Goal: Information Seeking & Learning: Learn about a topic

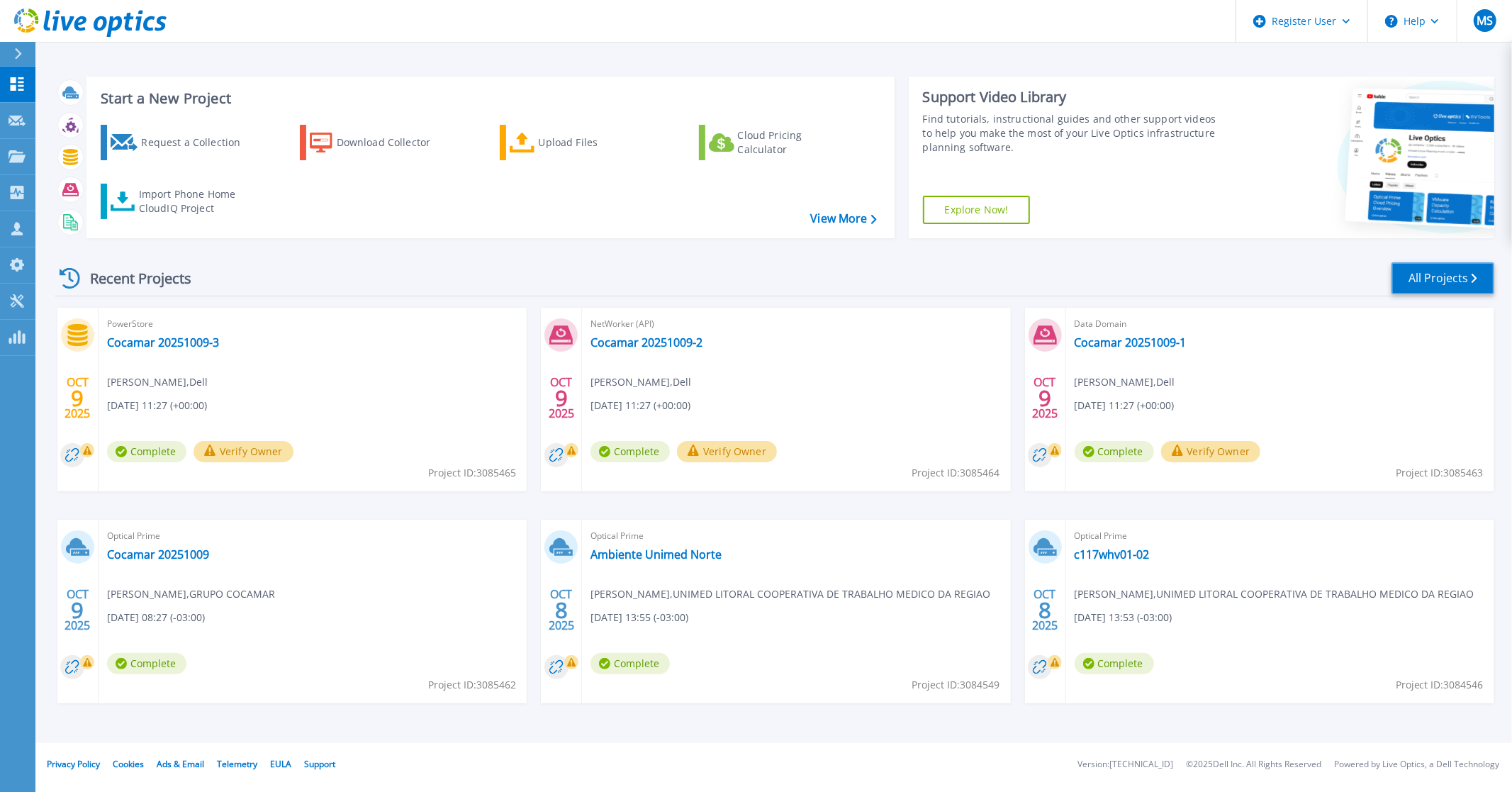
click at [1436, 273] on link "All Projects" at bounding box center [1442, 278] width 103 height 32
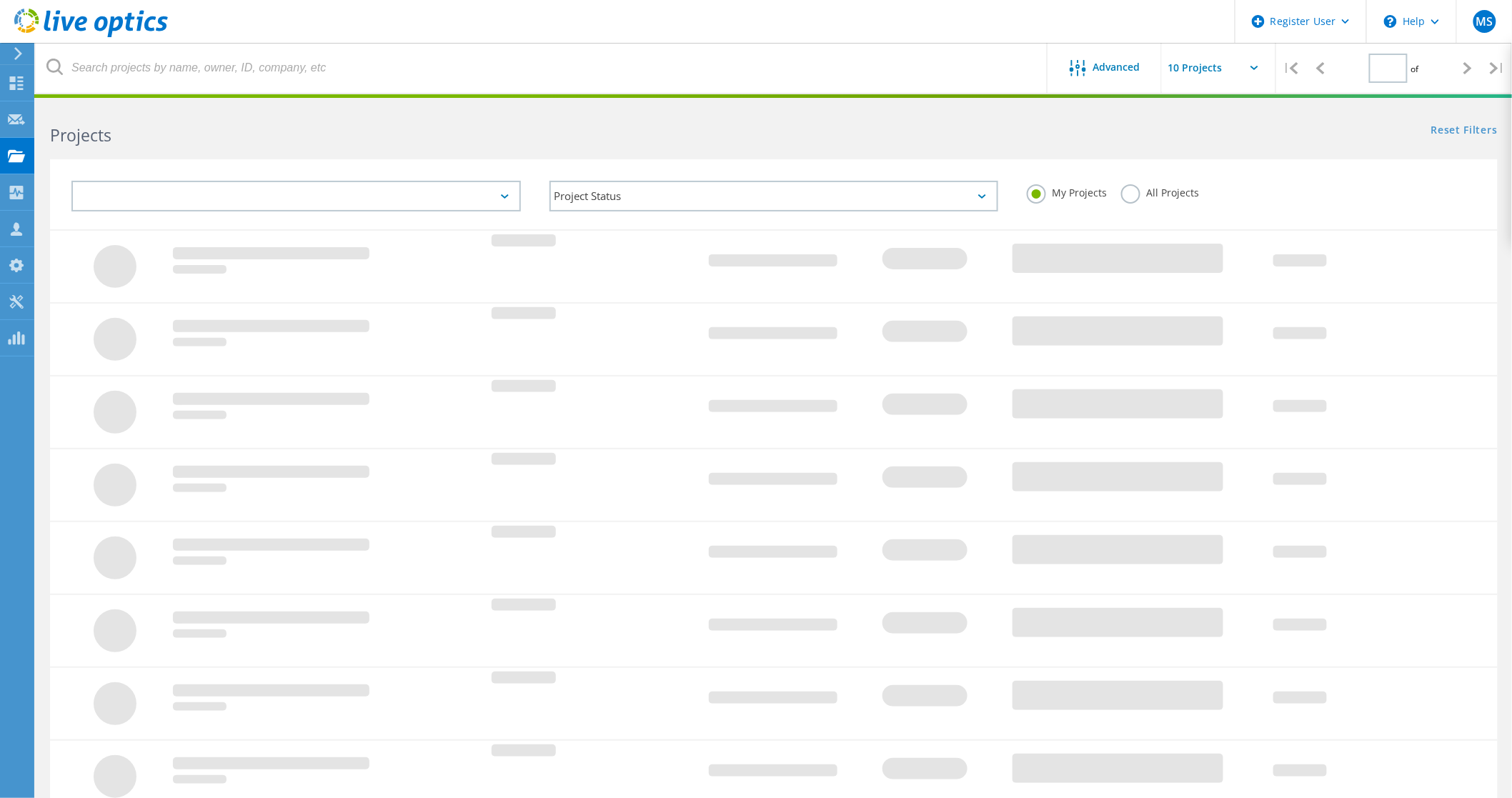
type input "1"
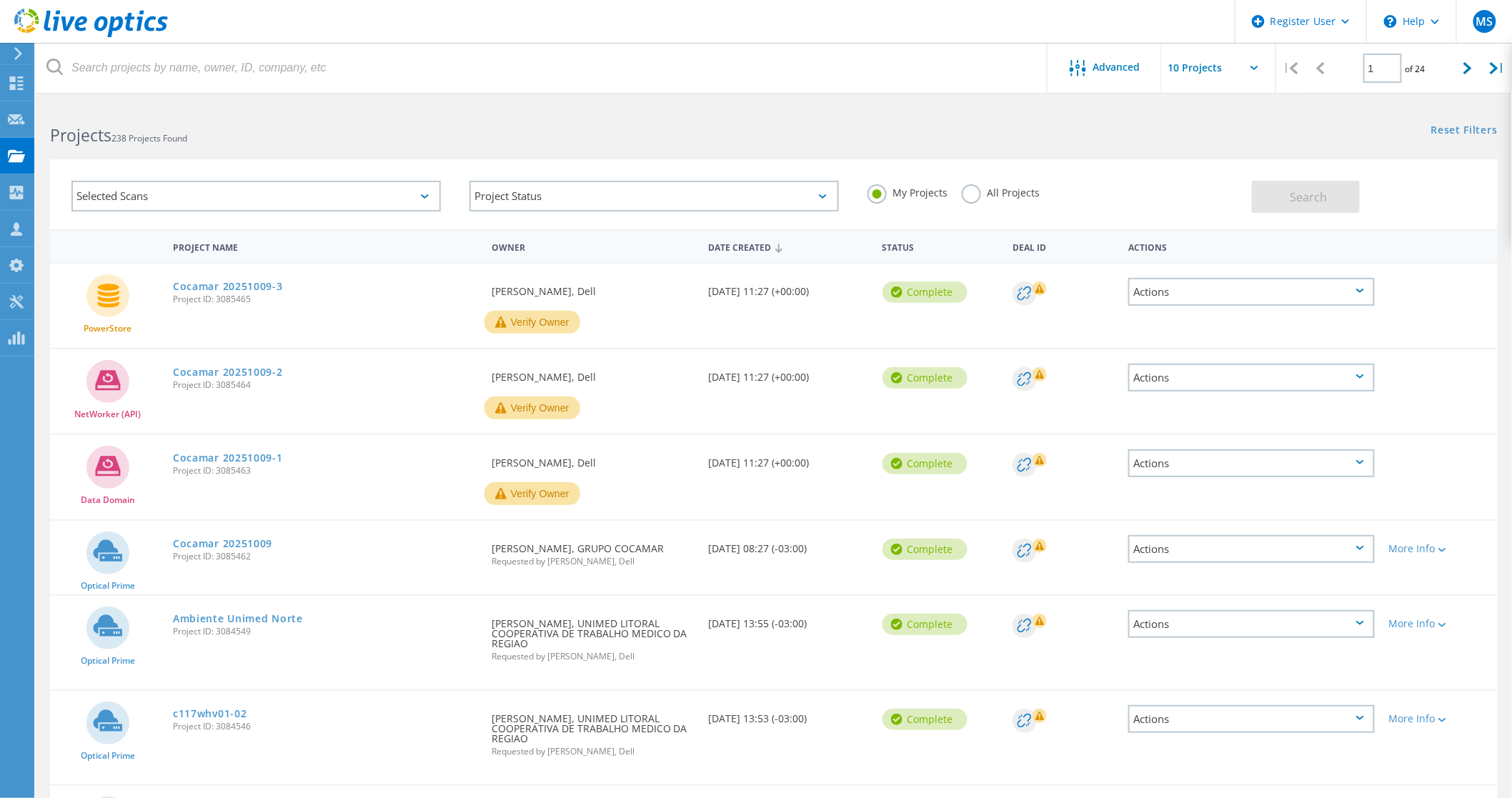
click at [176, 143] on h2 "Projects 238 Projects Found" at bounding box center [404, 136] width 710 height 24
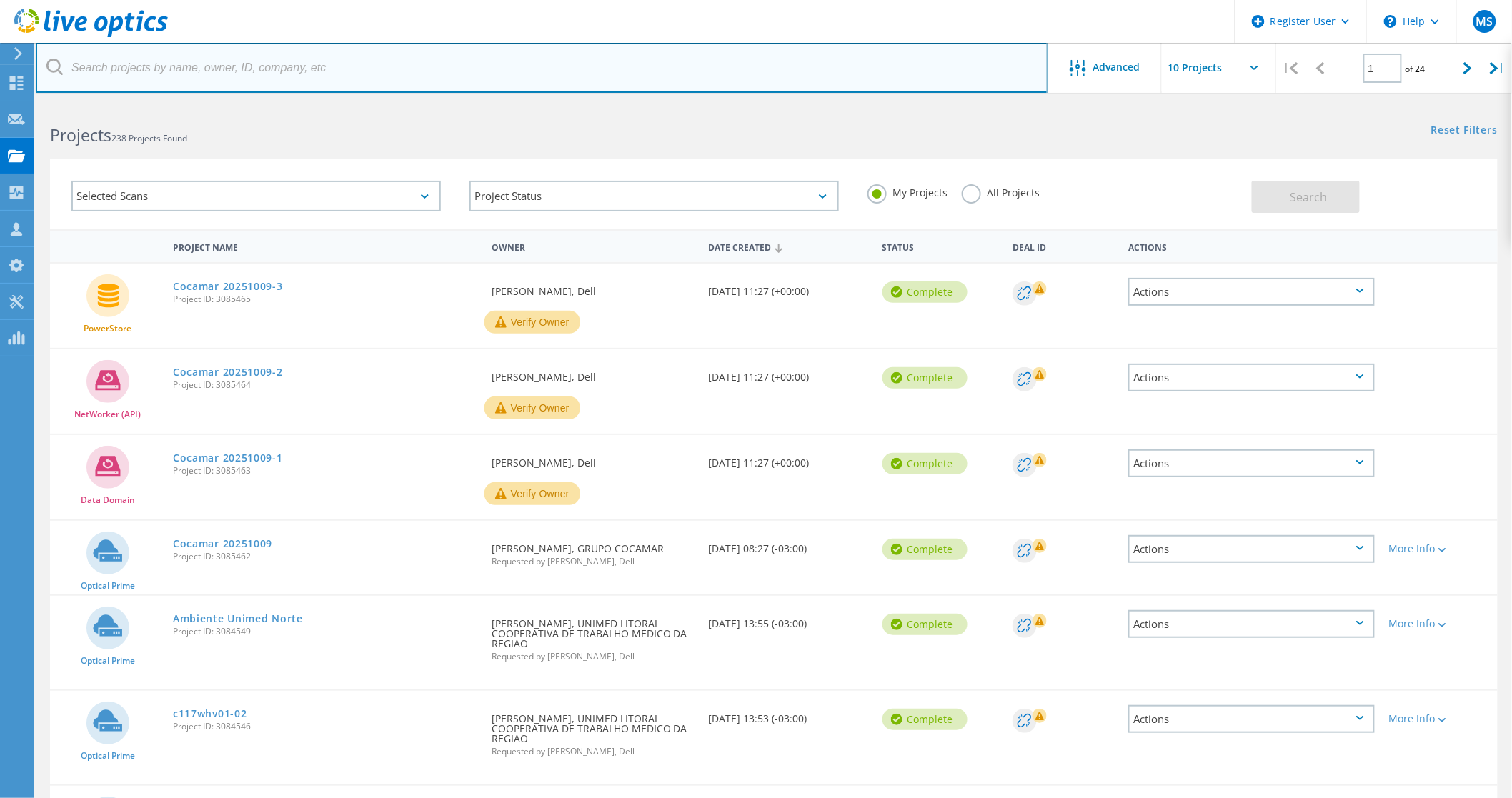
drag, startPoint x: 100, startPoint y: 54, endPoint x: 110, endPoint y: 66, distance: 15.6
click at [100, 54] on input "text" at bounding box center [542, 67] width 1013 height 50
type input "i"
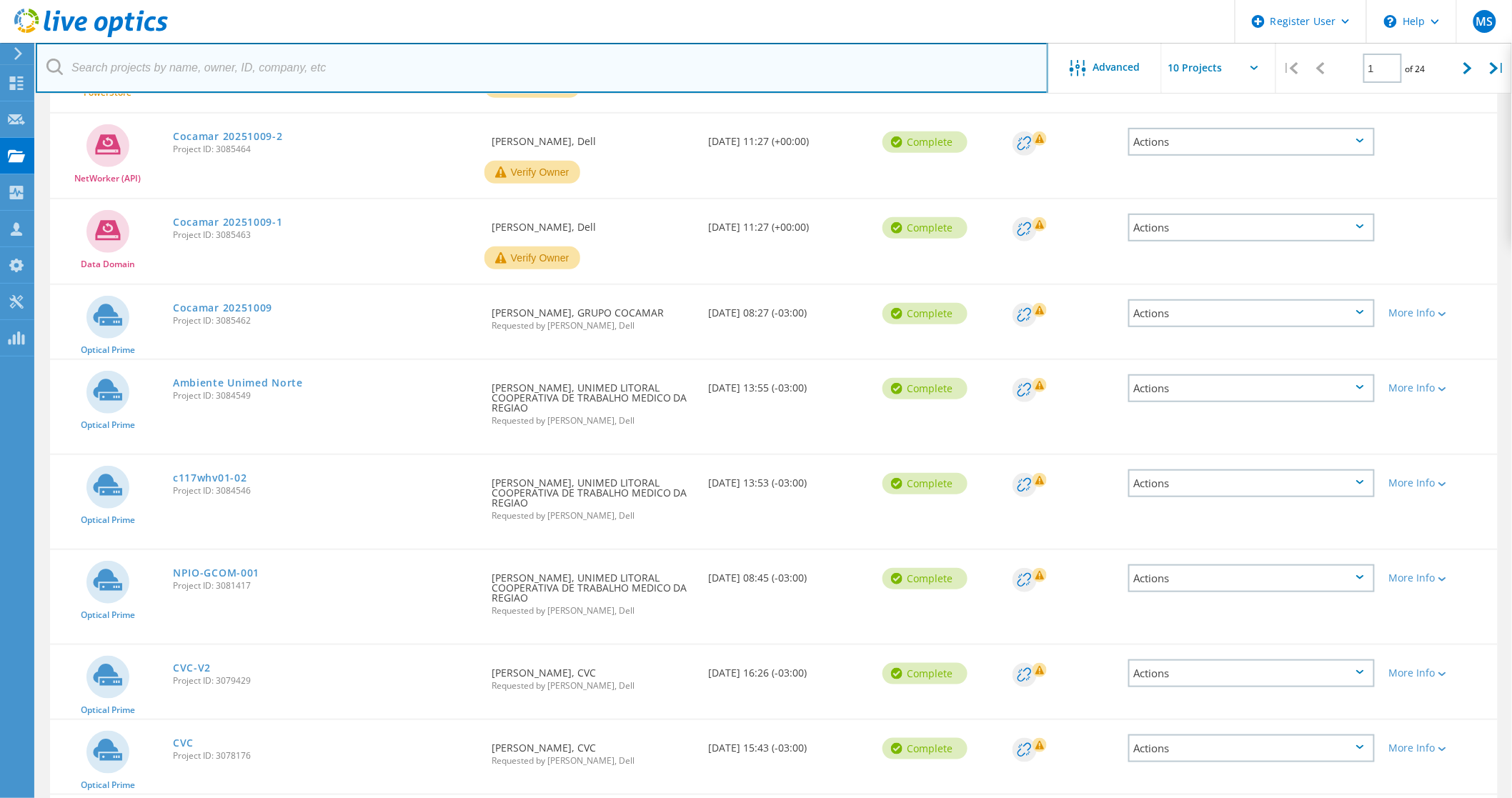
scroll to position [355, 0]
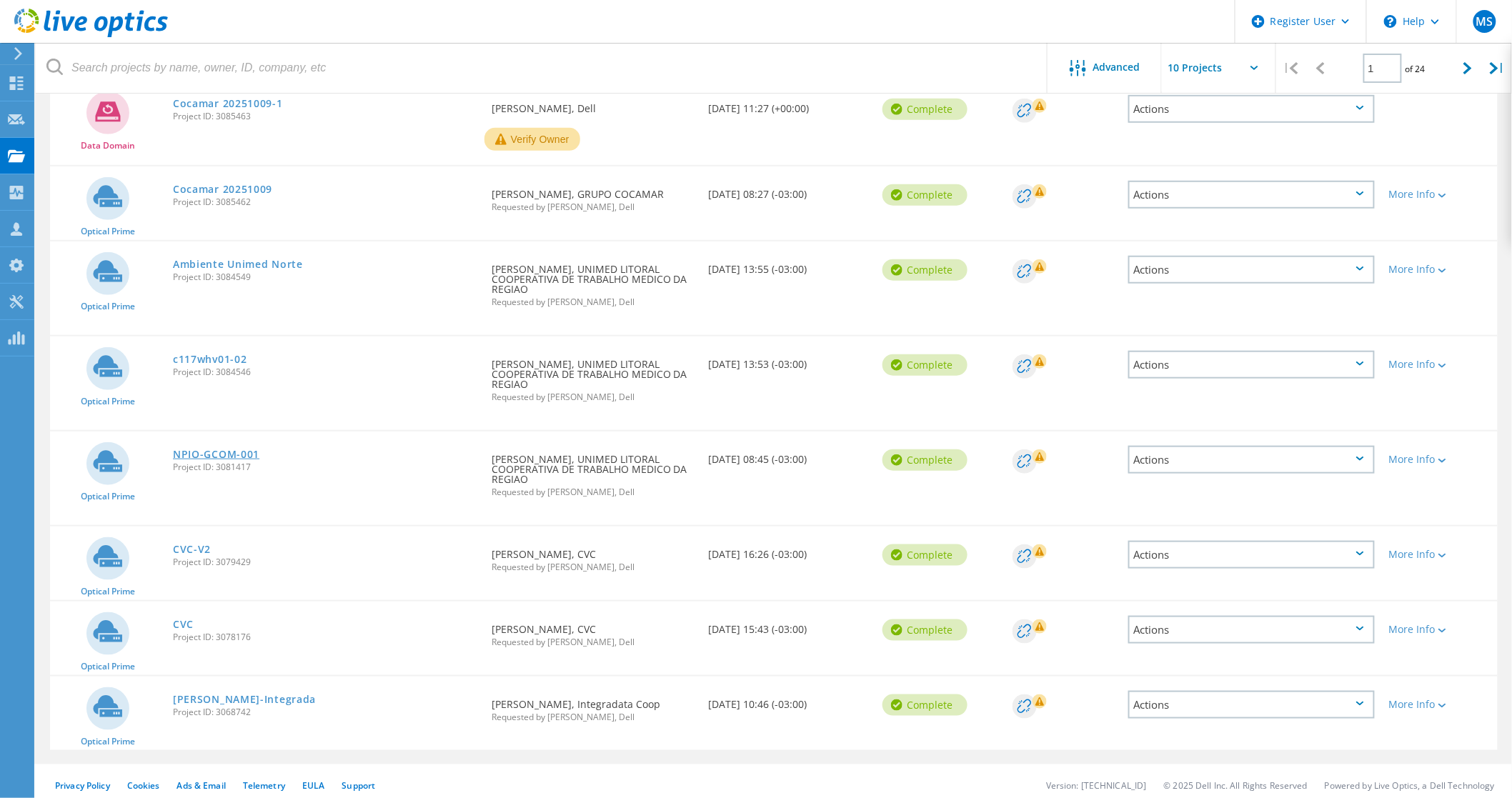
click at [229, 451] on link "NPIO-GCOM-001" at bounding box center [216, 454] width 87 height 10
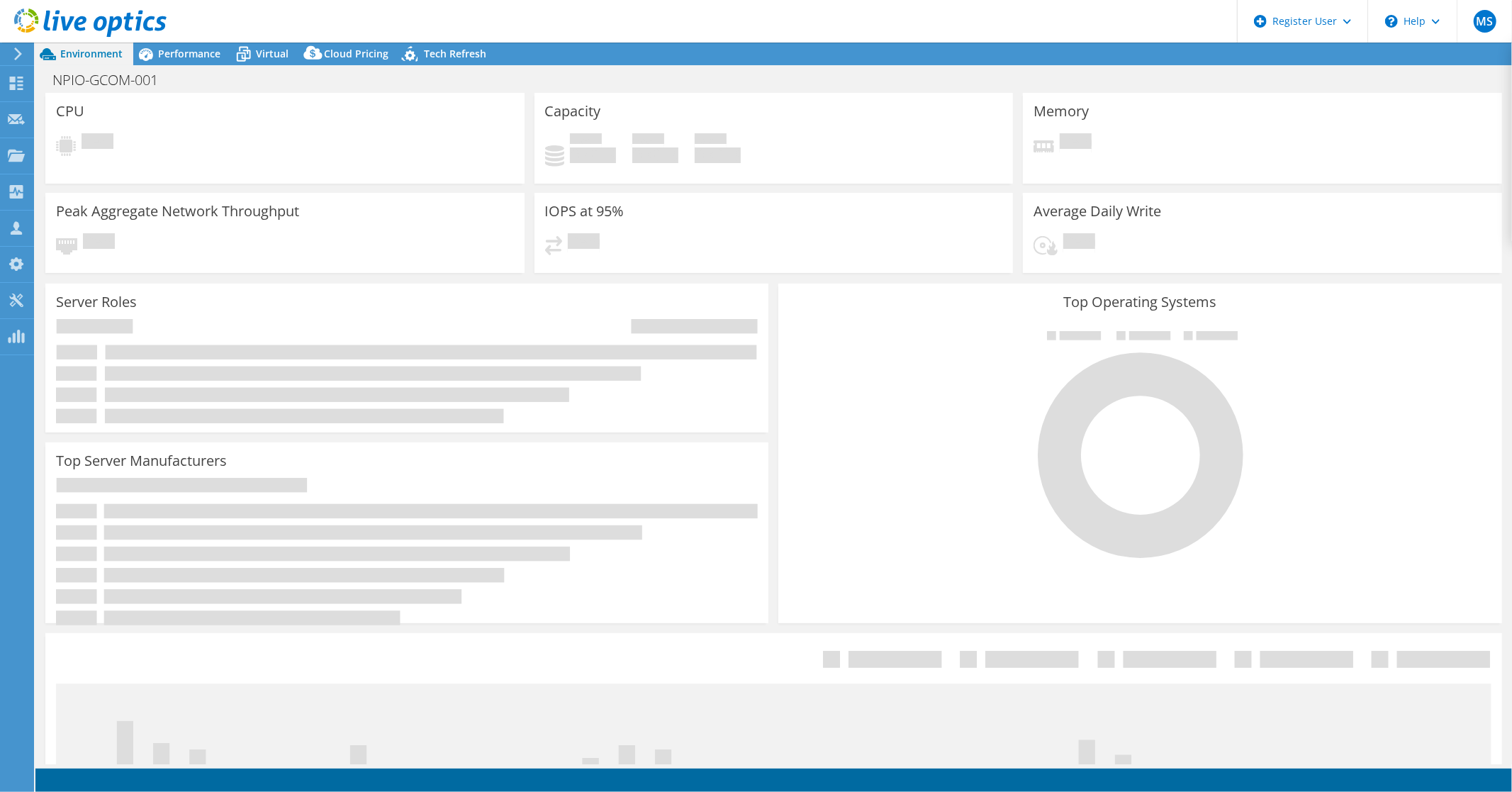
select select "USD"
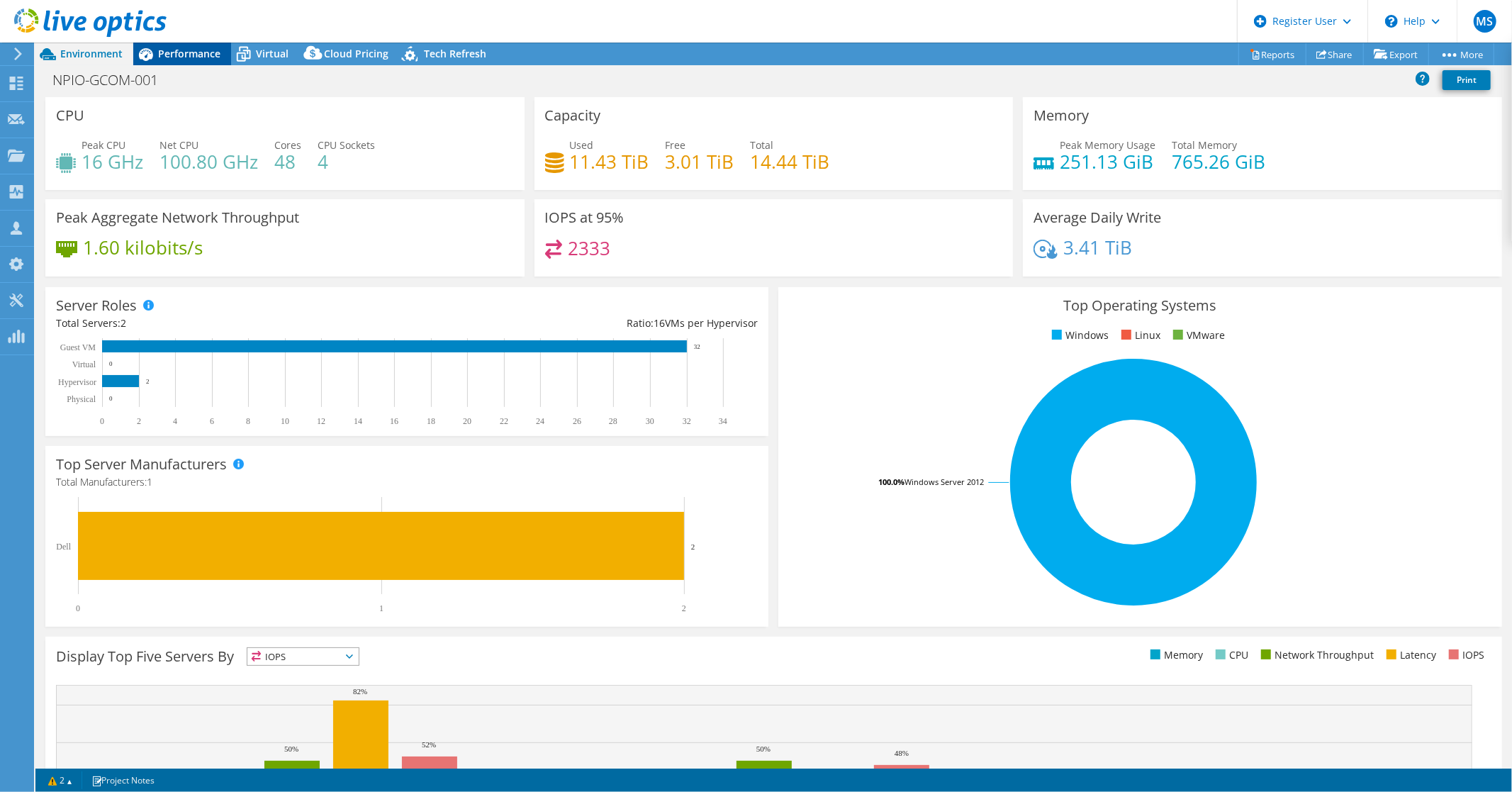
click at [178, 50] on span "Performance" at bounding box center [190, 53] width 62 height 13
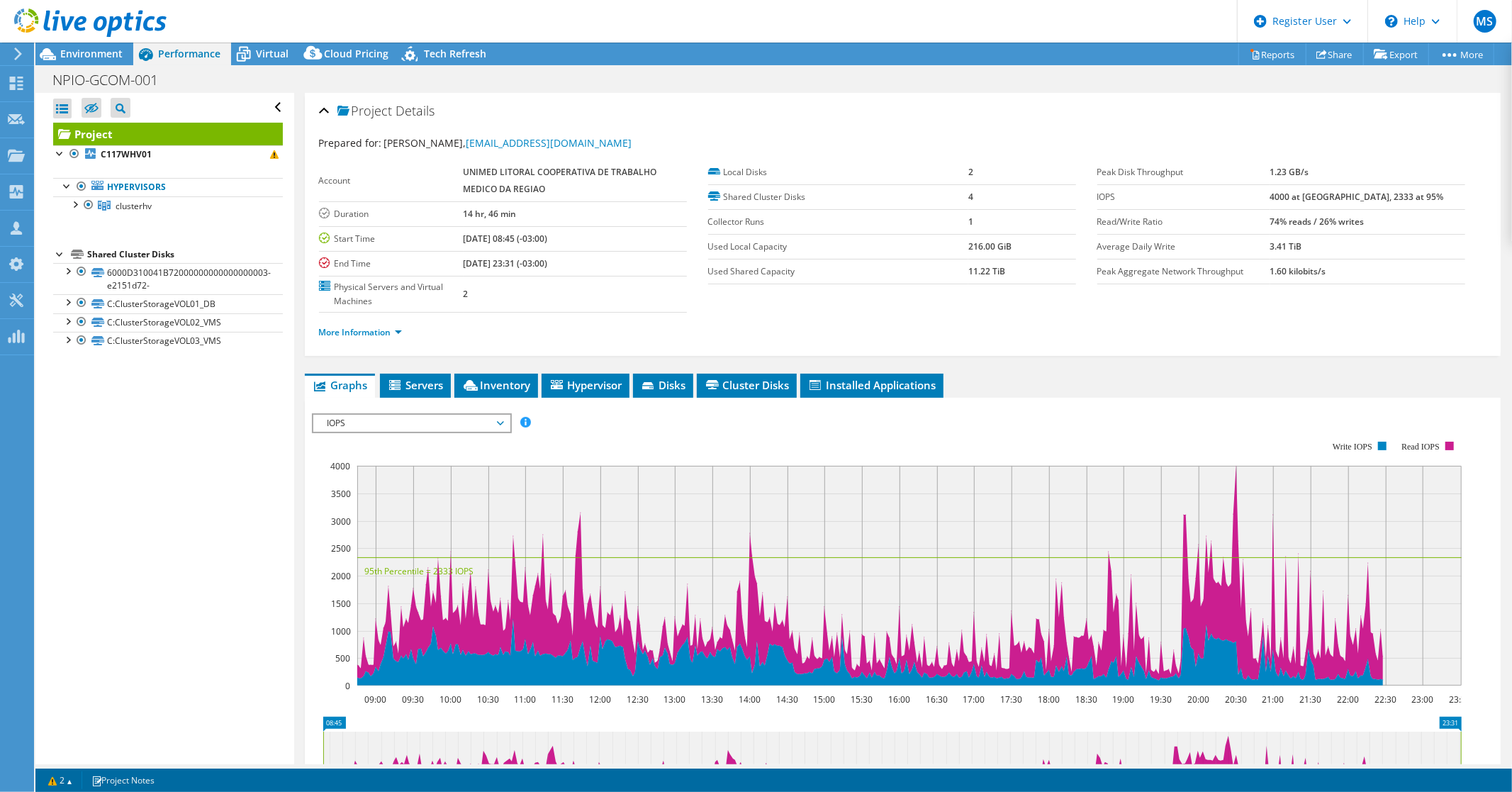
click at [81, 21] on icon at bounding box center [90, 22] width 153 height 29
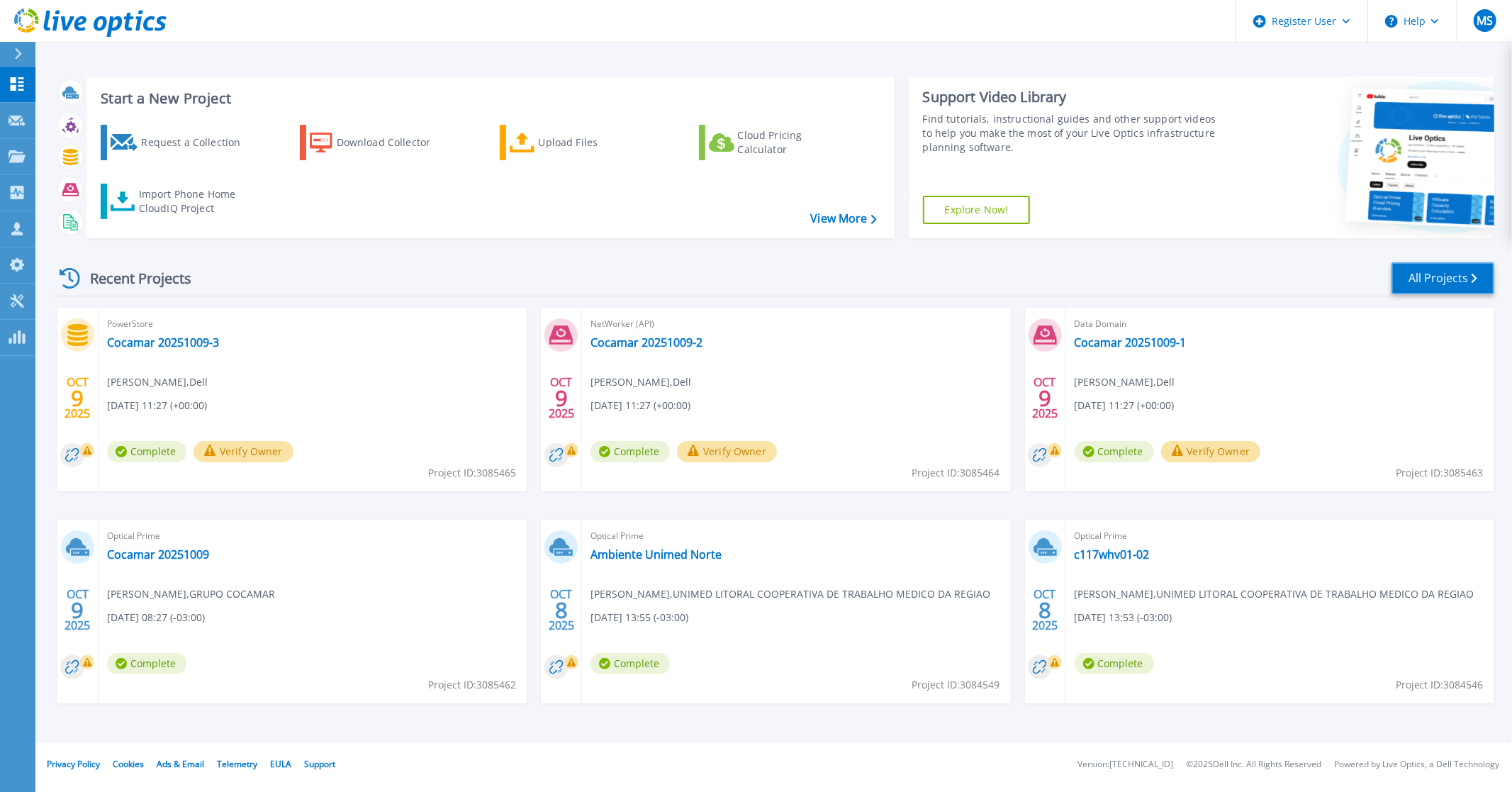
click at [1447, 284] on link "All Projects" at bounding box center [1442, 278] width 103 height 32
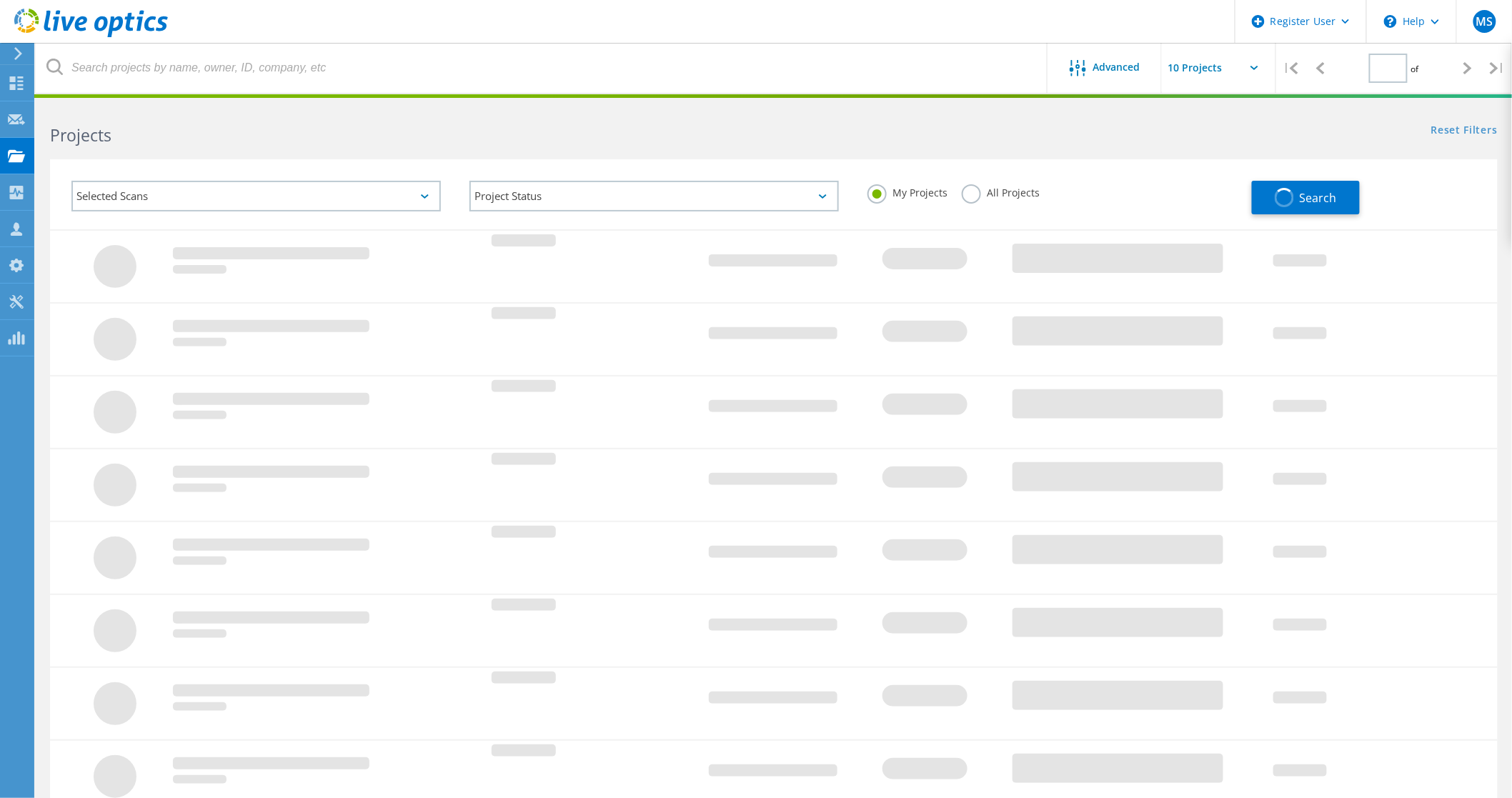
type input "1"
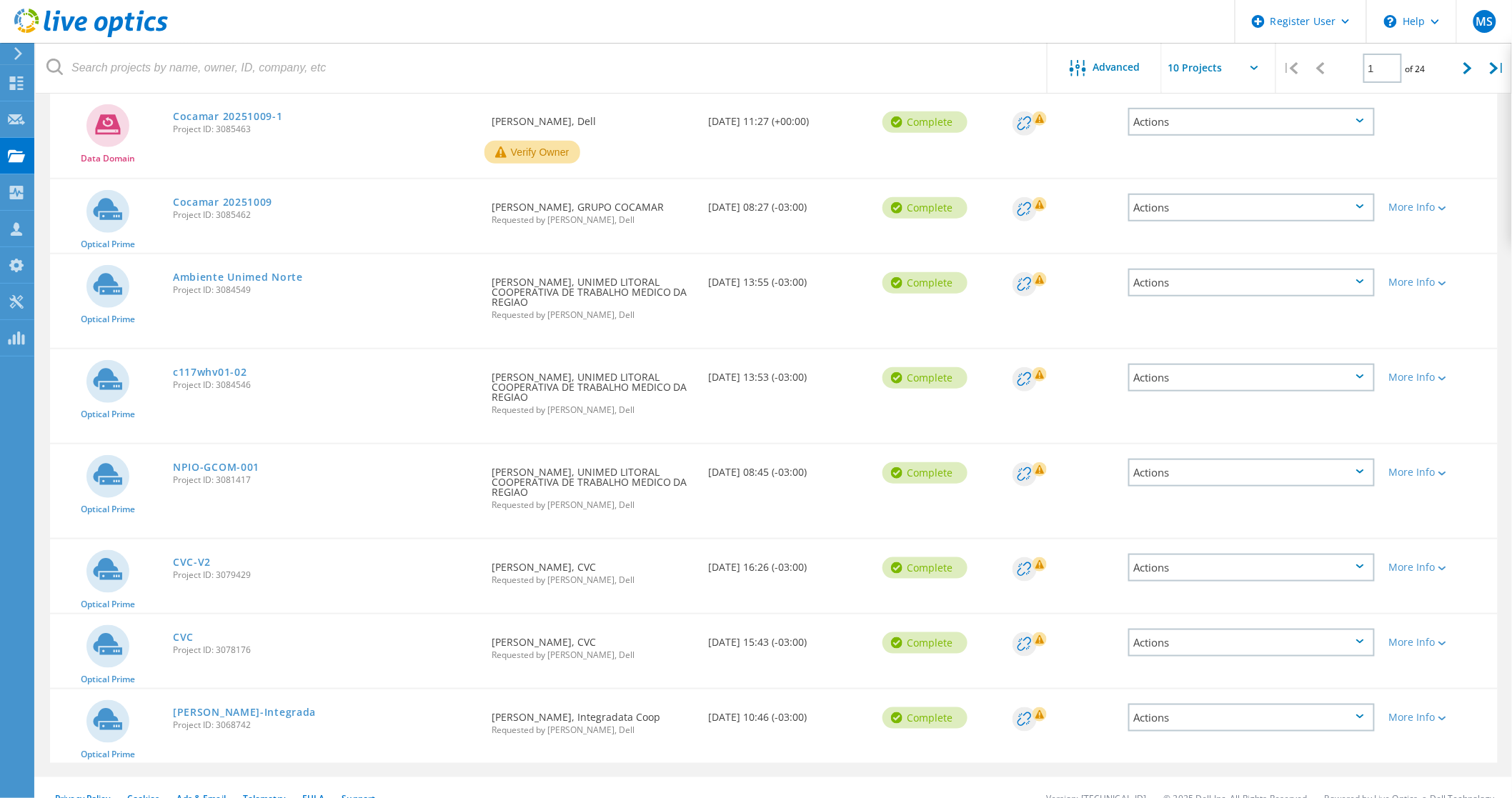
scroll to position [355, 0]
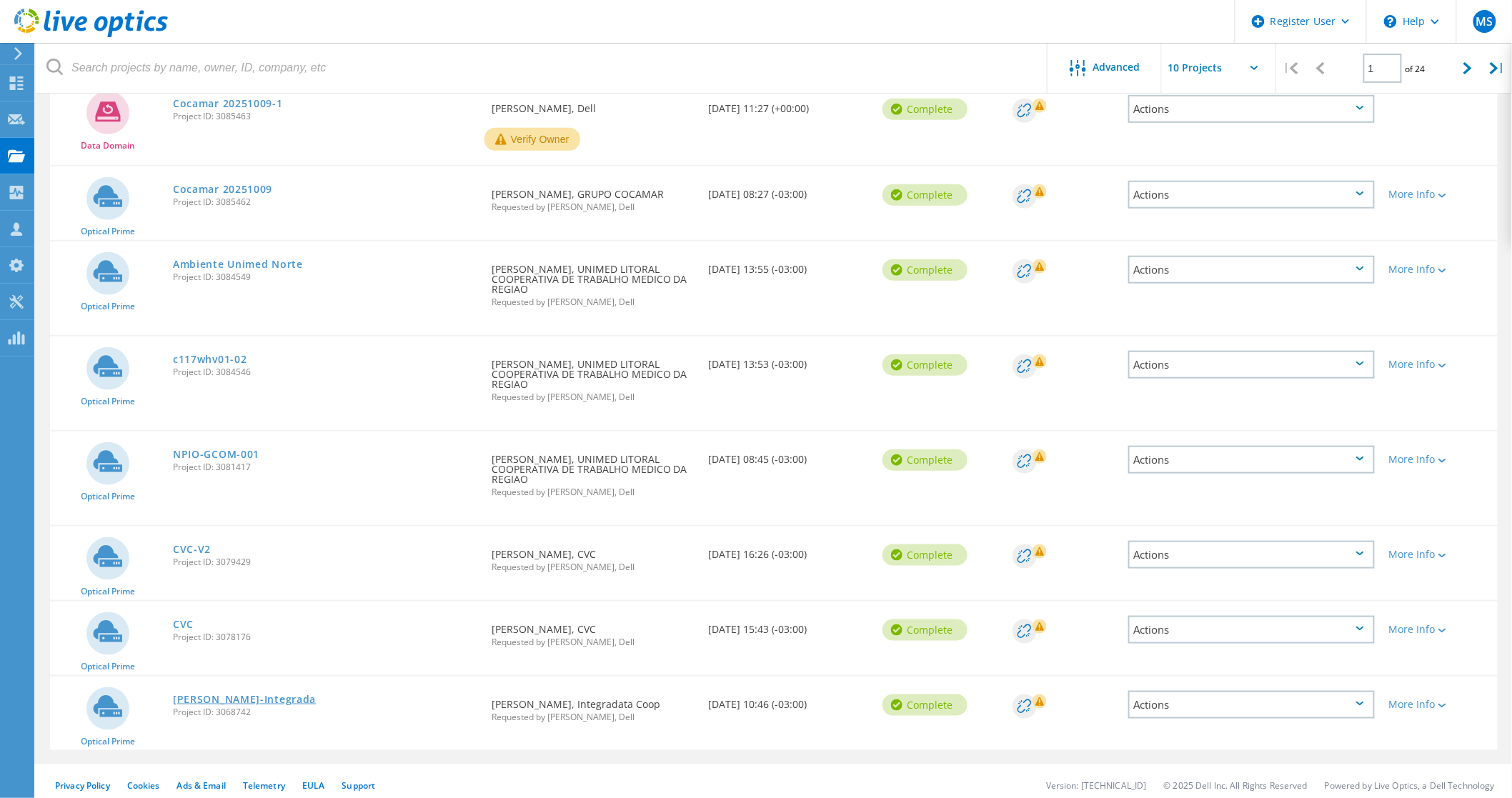
click at [210, 695] on link "[PERSON_NAME]-Integrada" at bounding box center [244, 699] width 143 height 10
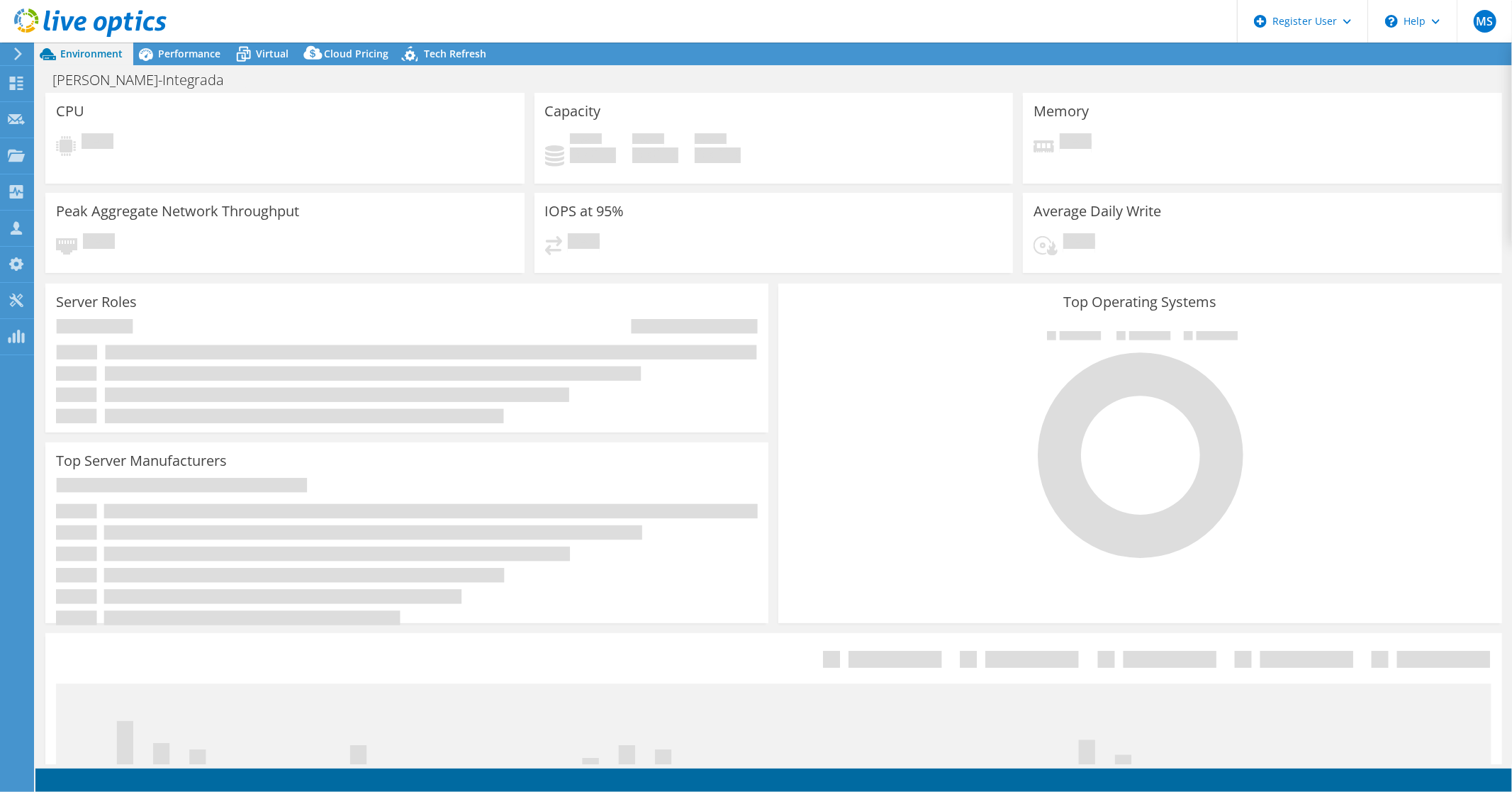
select select "USD"
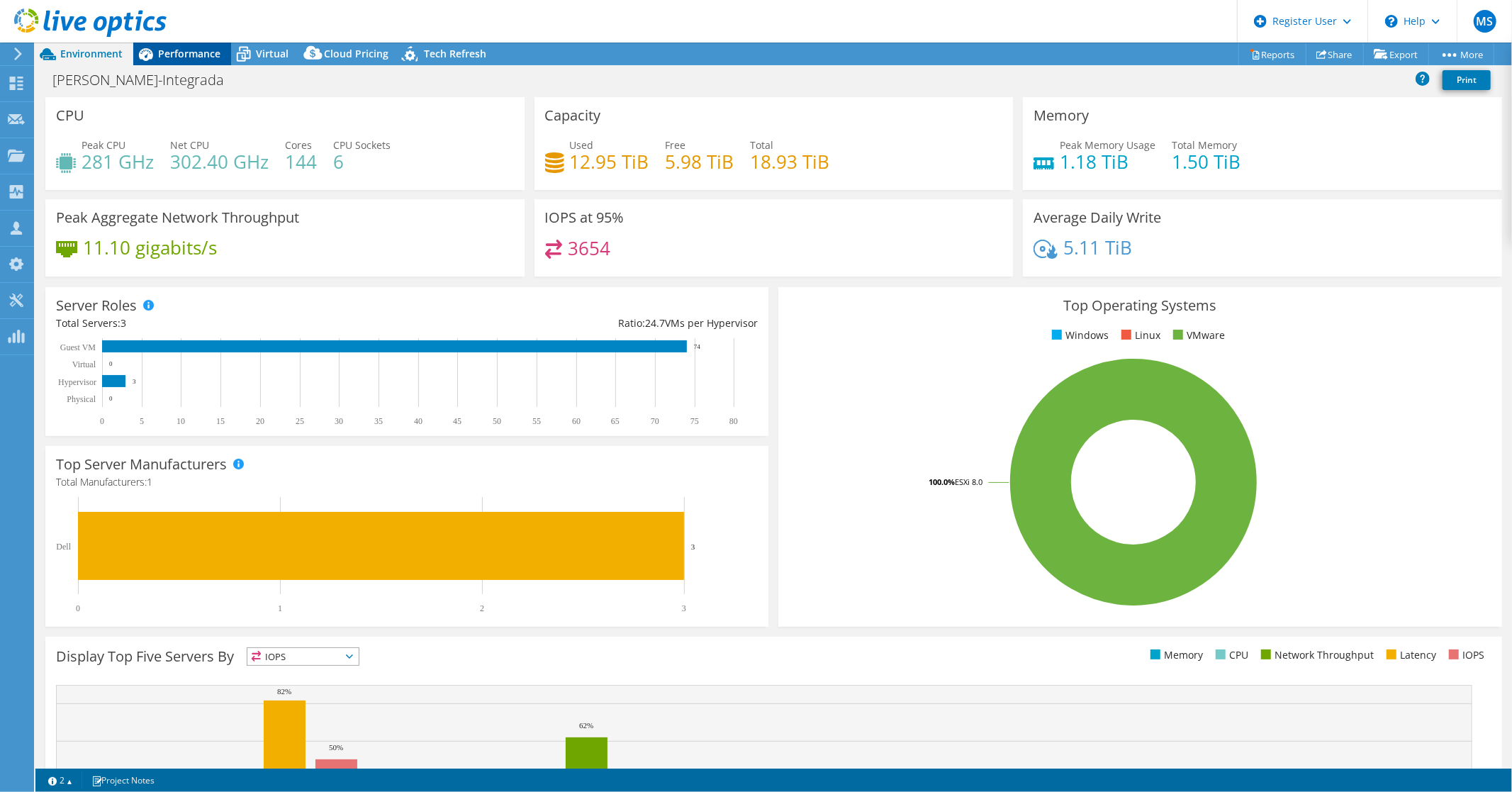
click at [183, 53] on span "Performance" at bounding box center [190, 53] width 62 height 13
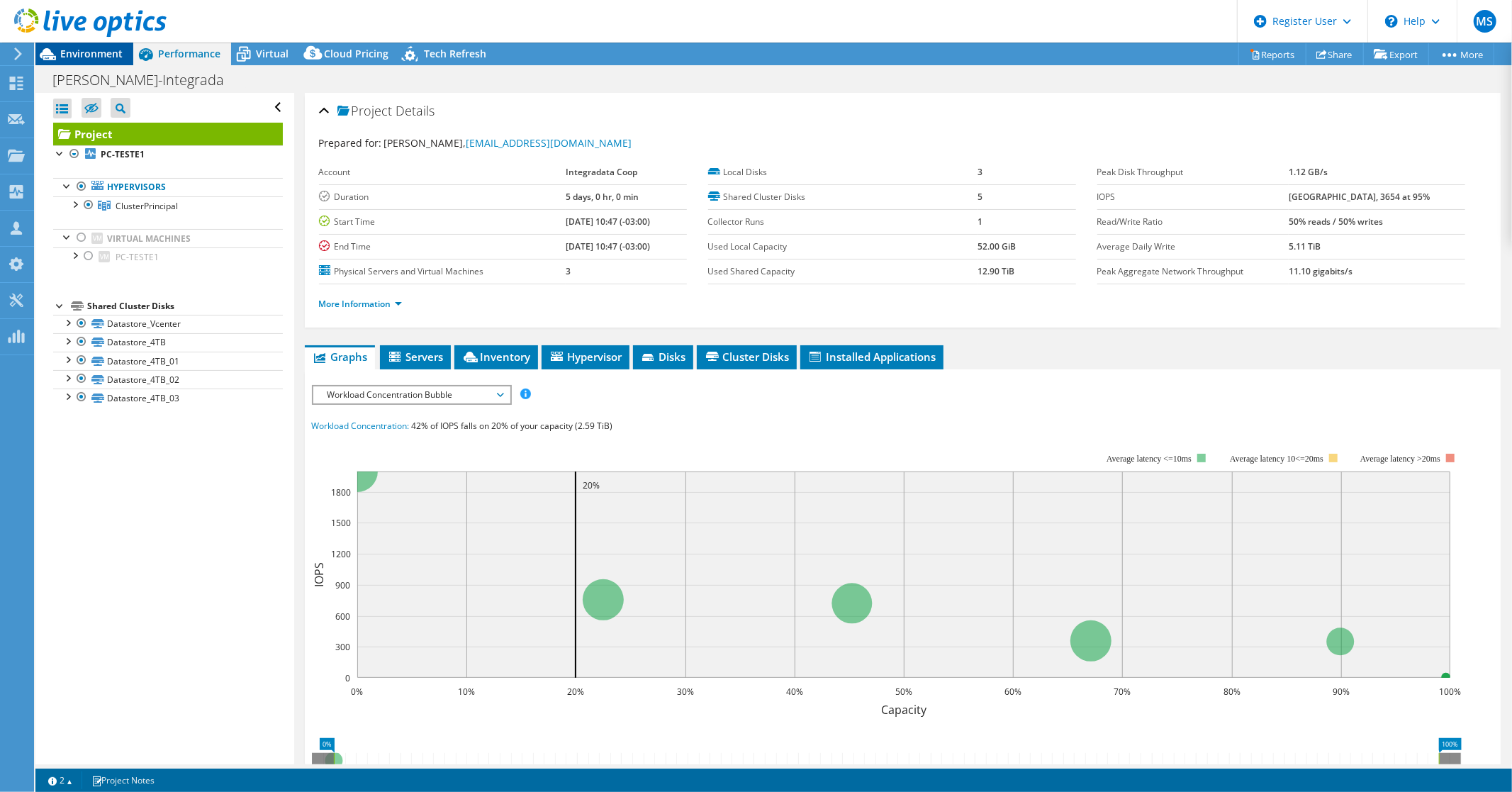
click at [96, 53] on span "Environment" at bounding box center [91, 53] width 62 height 13
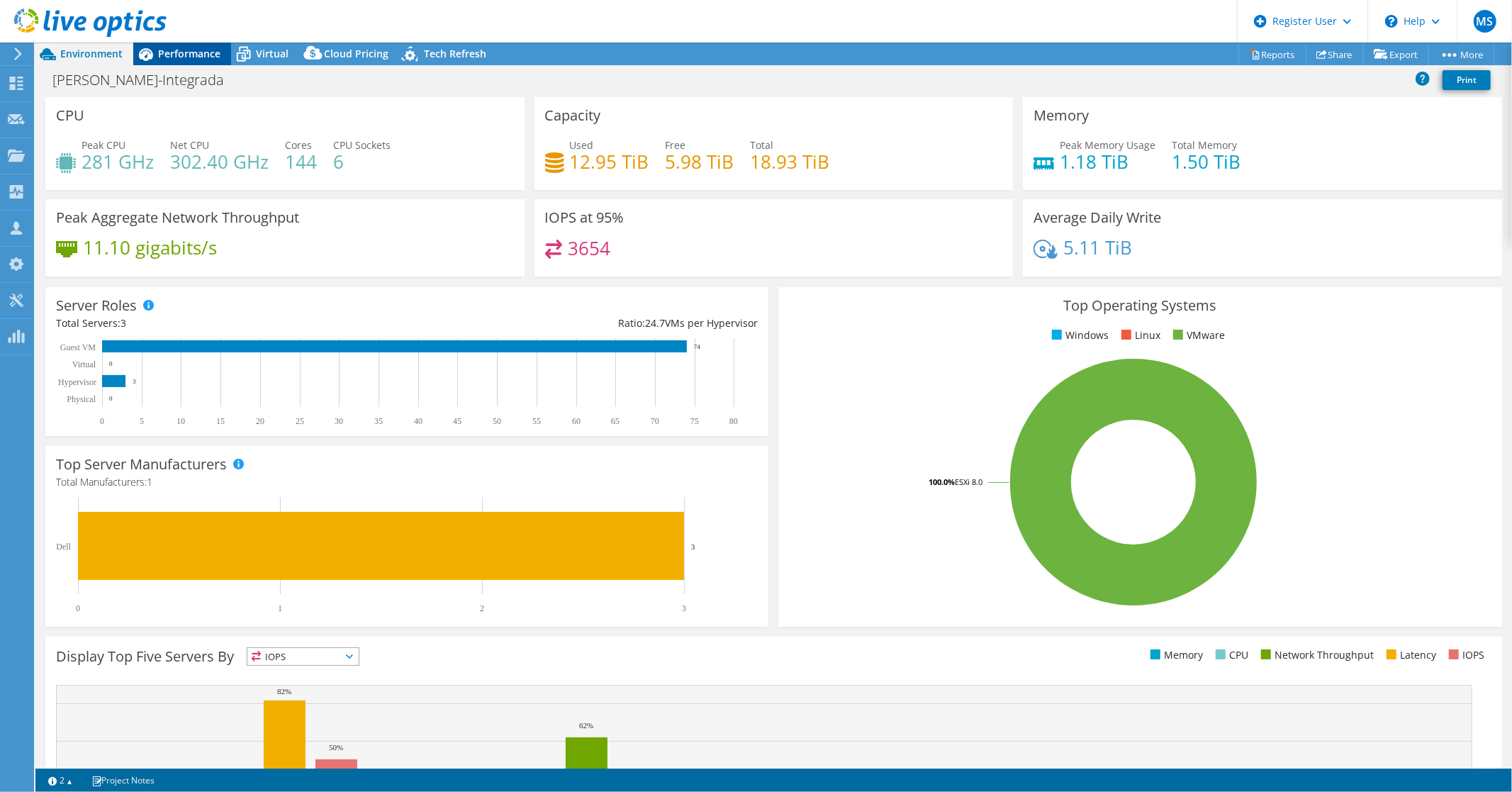
click at [175, 53] on span "Performance" at bounding box center [190, 53] width 62 height 13
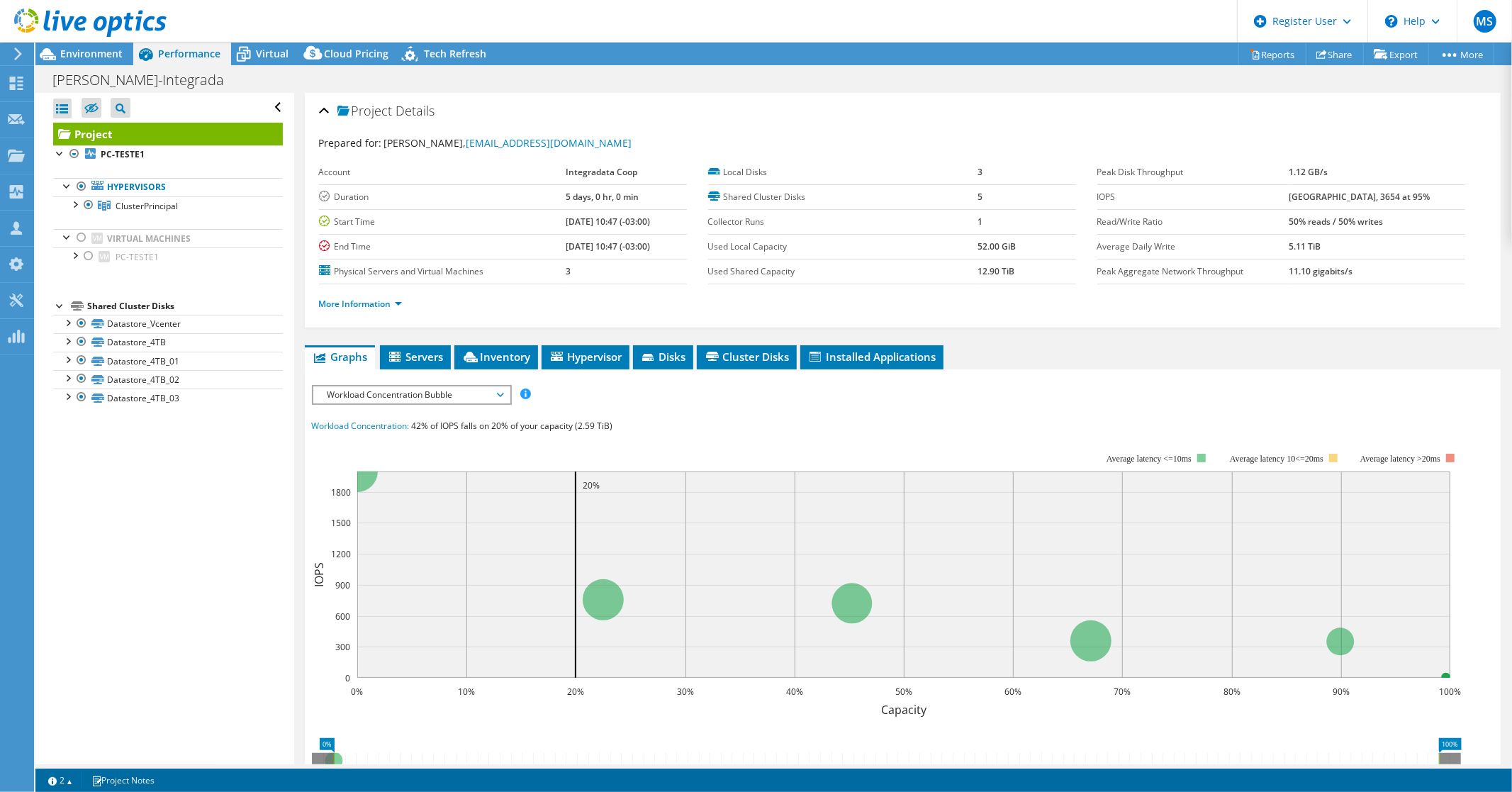
click at [1101, 462] on rect at bounding box center [886, 576] width 1150 height 284
click at [424, 347] on li "Servers" at bounding box center [415, 357] width 71 height 24
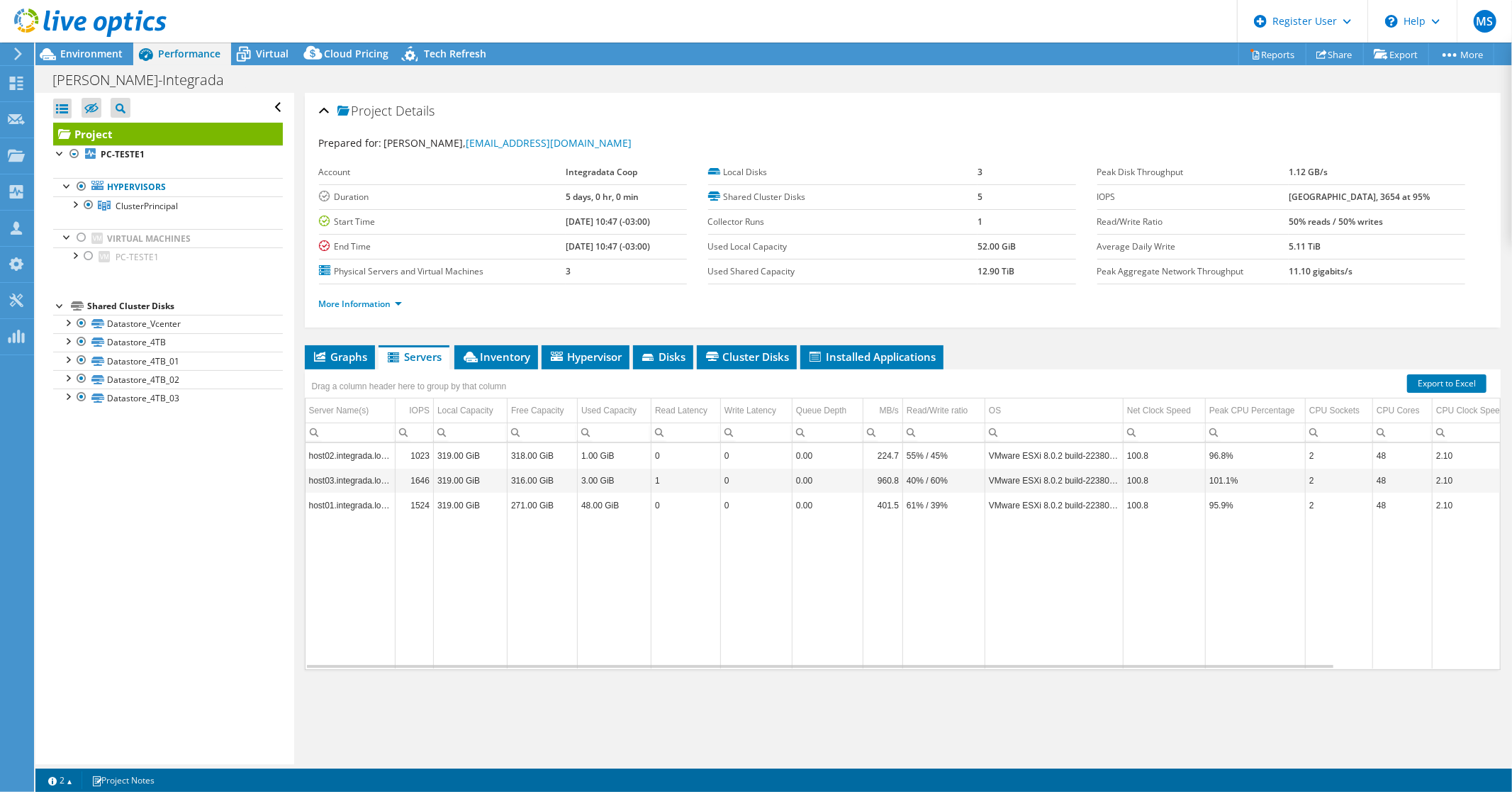
click at [195, 516] on div "Open All Close All Hide Excluded Nodes Project Tree Filter" at bounding box center [164, 428] width 258 height 672
click at [352, 356] on span "Graphs" at bounding box center [340, 356] width 56 height 14
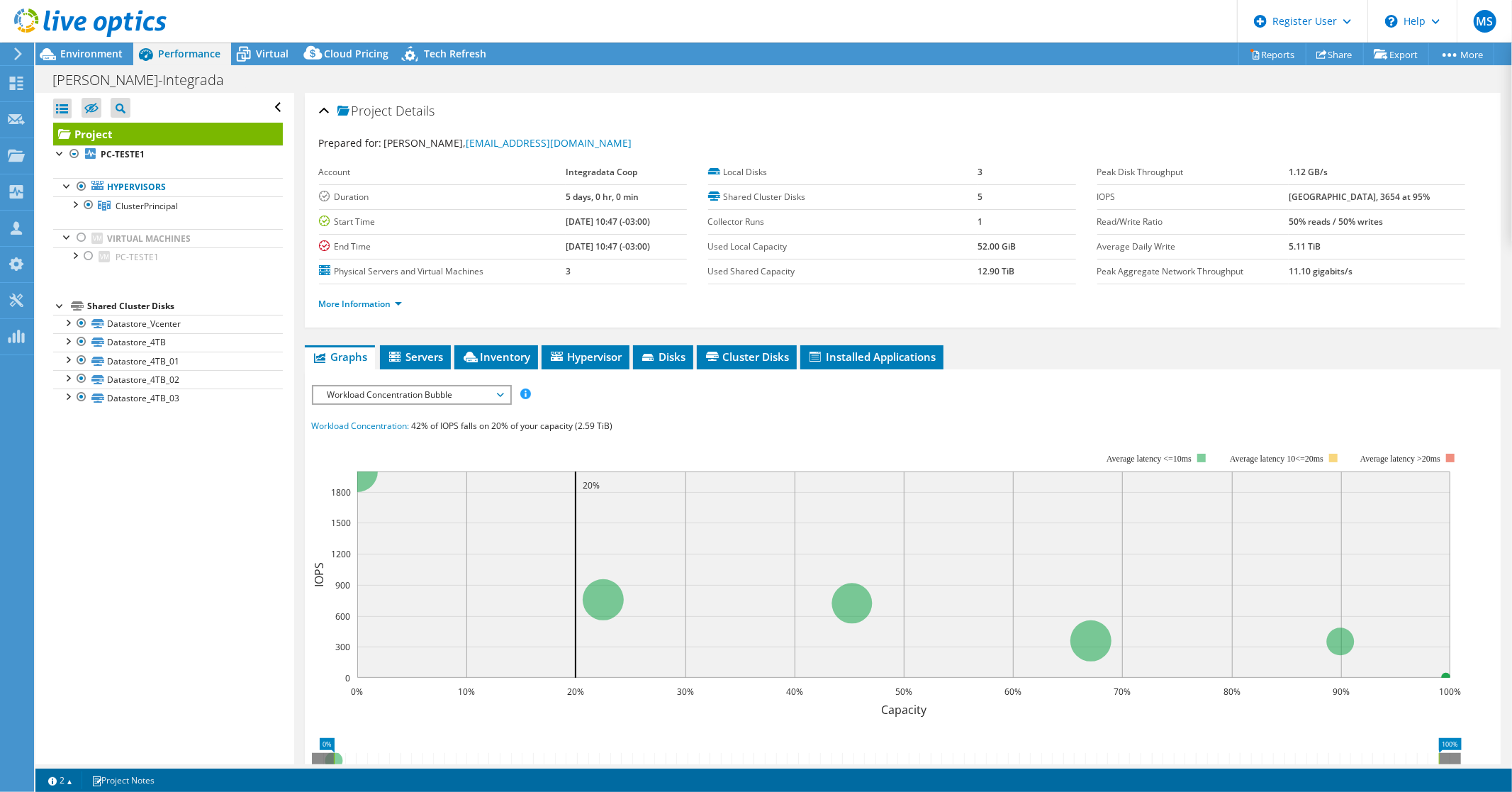
click at [500, 393] on span "Workload Concentration Bubble" at bounding box center [412, 395] width 182 height 17
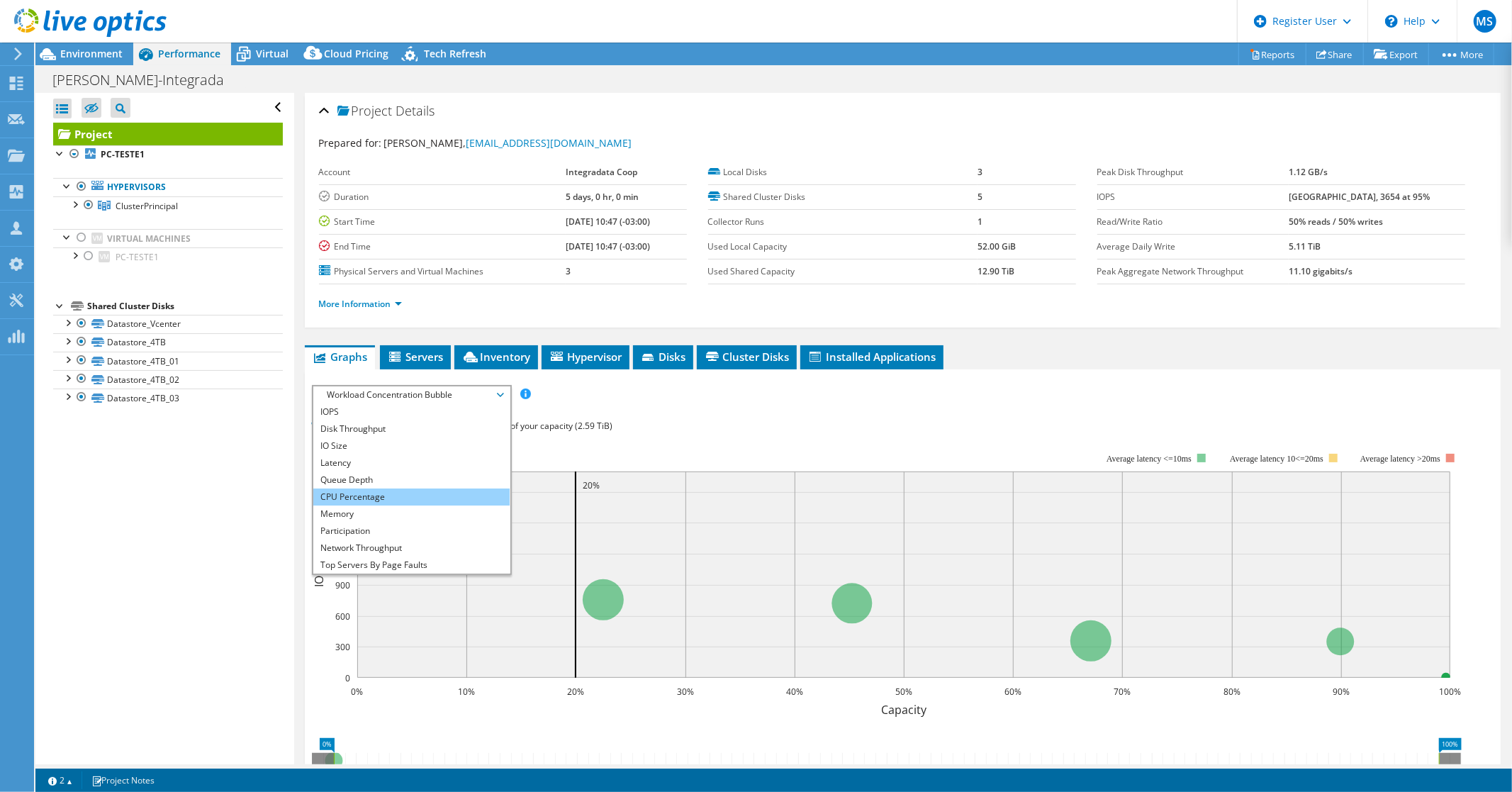
click at [366, 494] on li "CPU Percentage" at bounding box center [411, 497] width 196 height 17
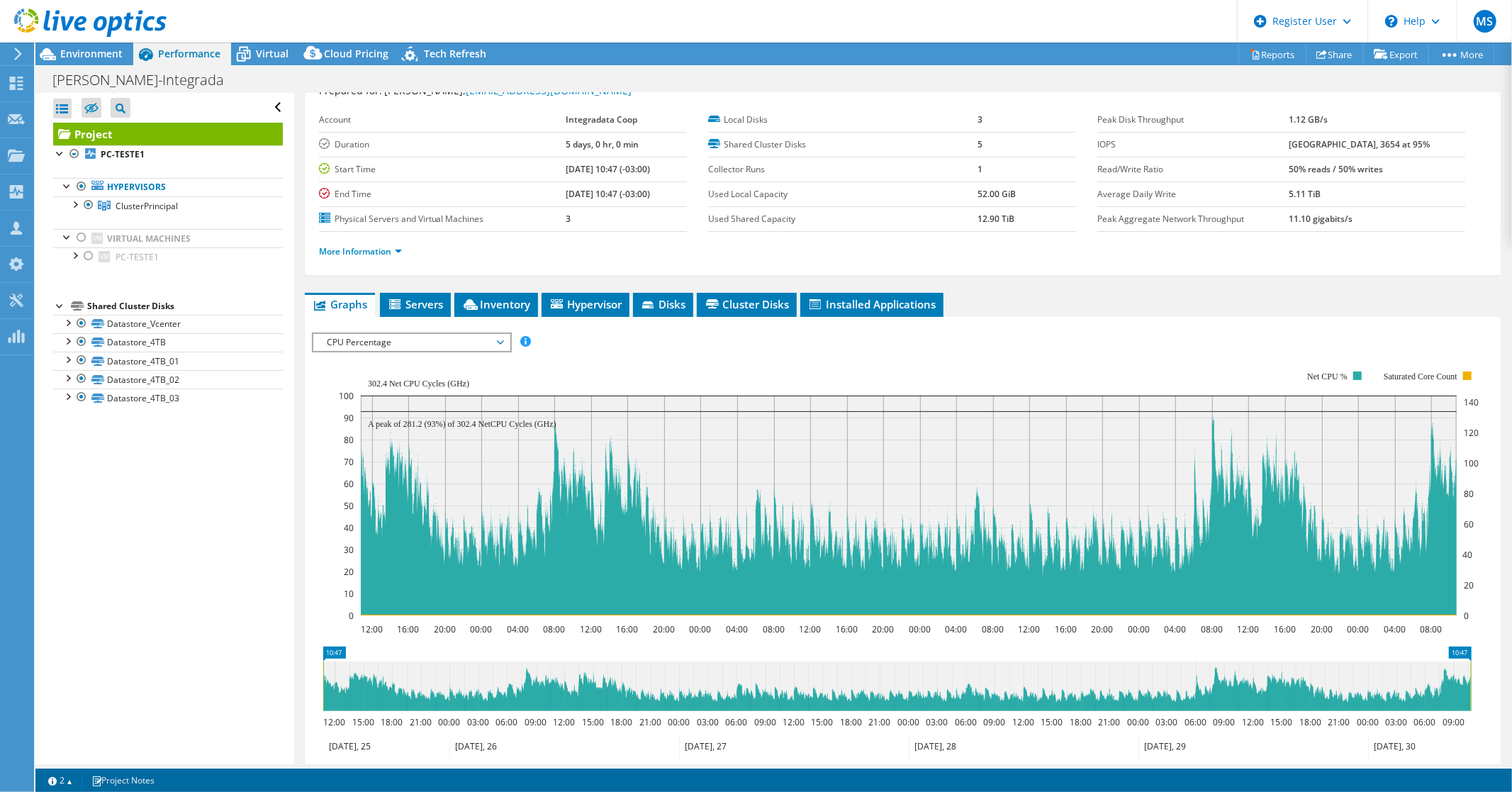
scroll to position [79, 0]
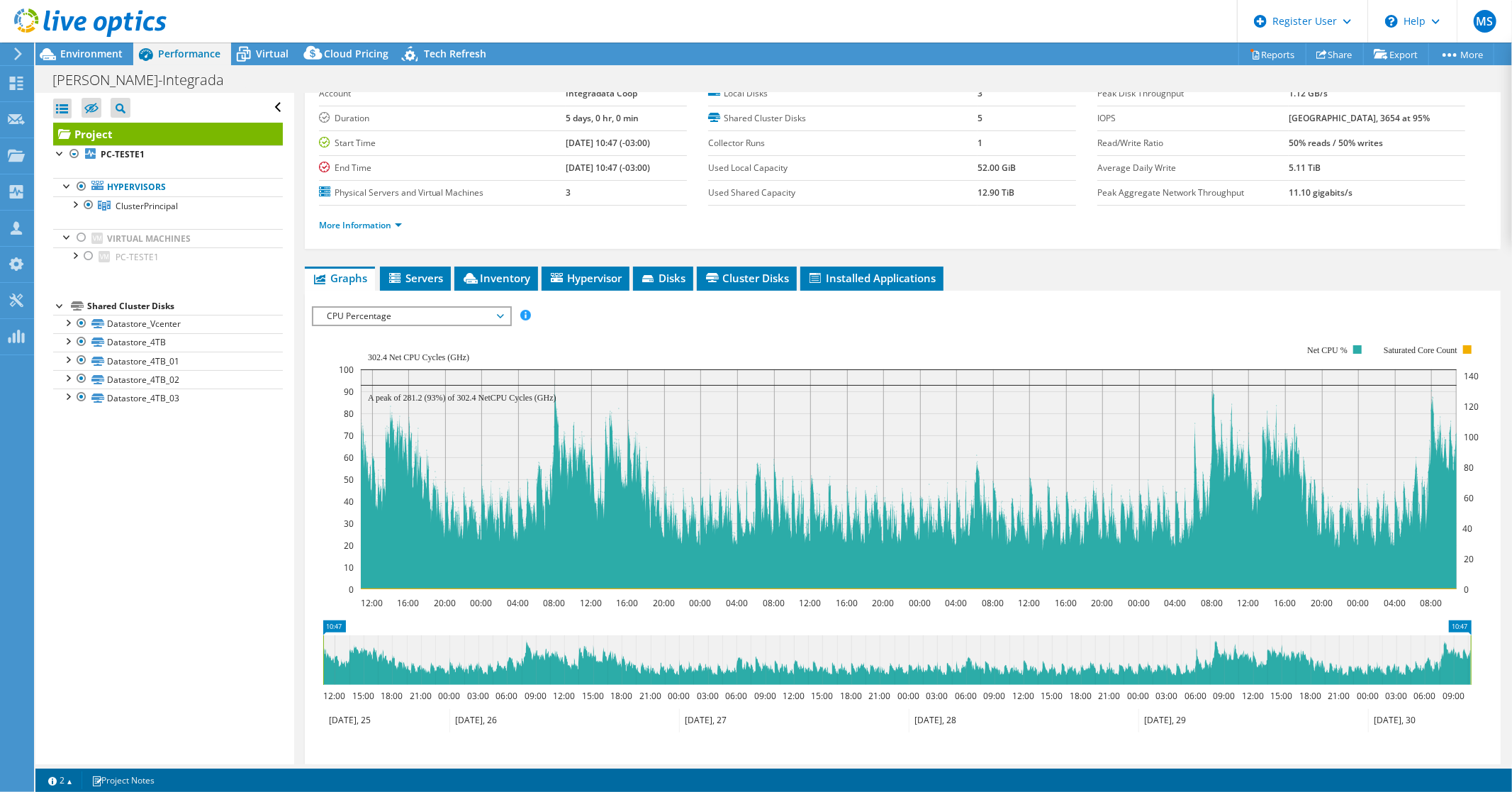
click at [1470, 651] on rect at bounding box center [1471, 660] width 6 height 50
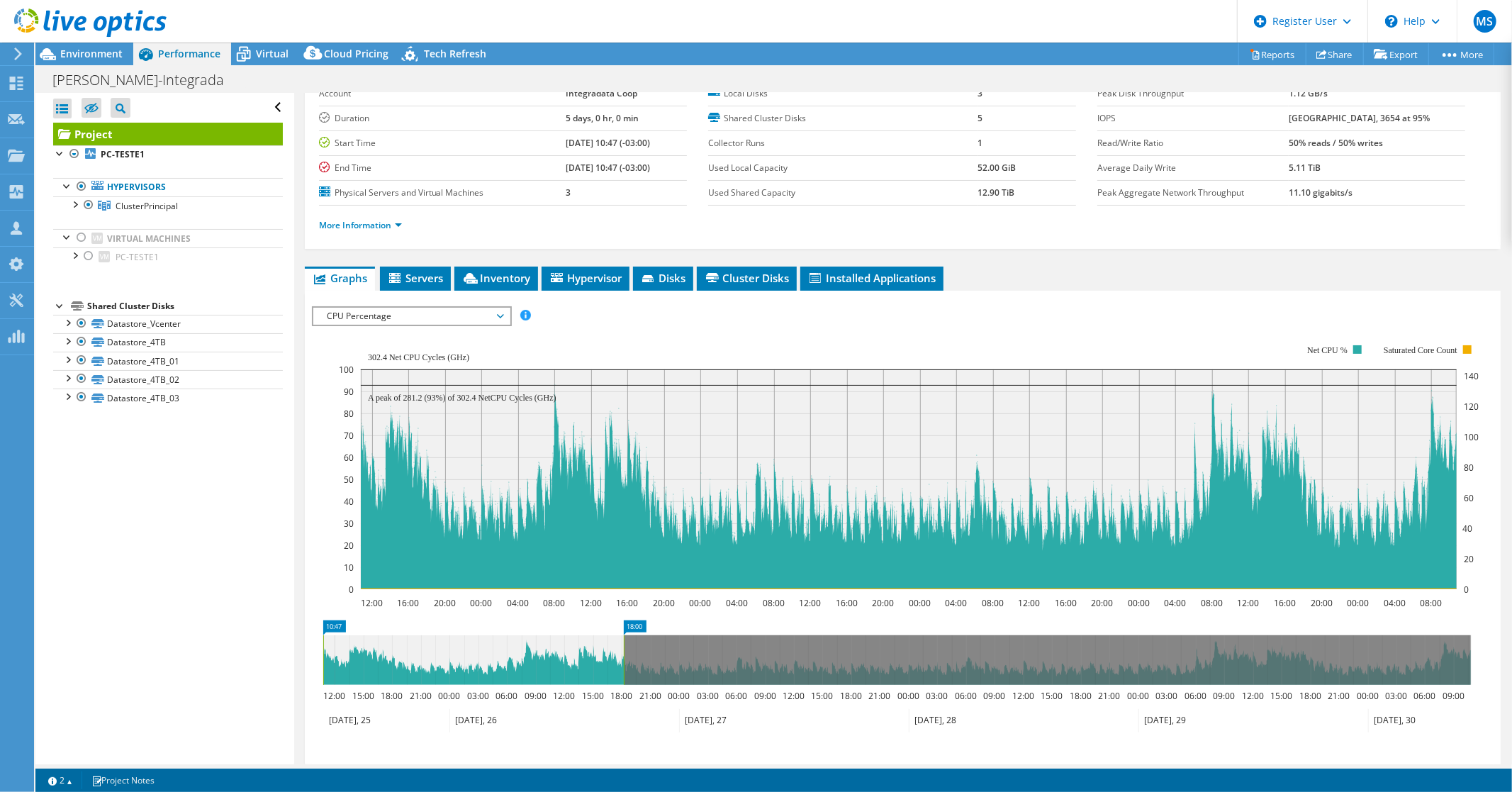
drag, startPoint x: 1470, startPoint y: 651, endPoint x: 623, endPoint y: 669, distance: 847.2
click at [623, 669] on rect at bounding box center [624, 660] width 6 height 50
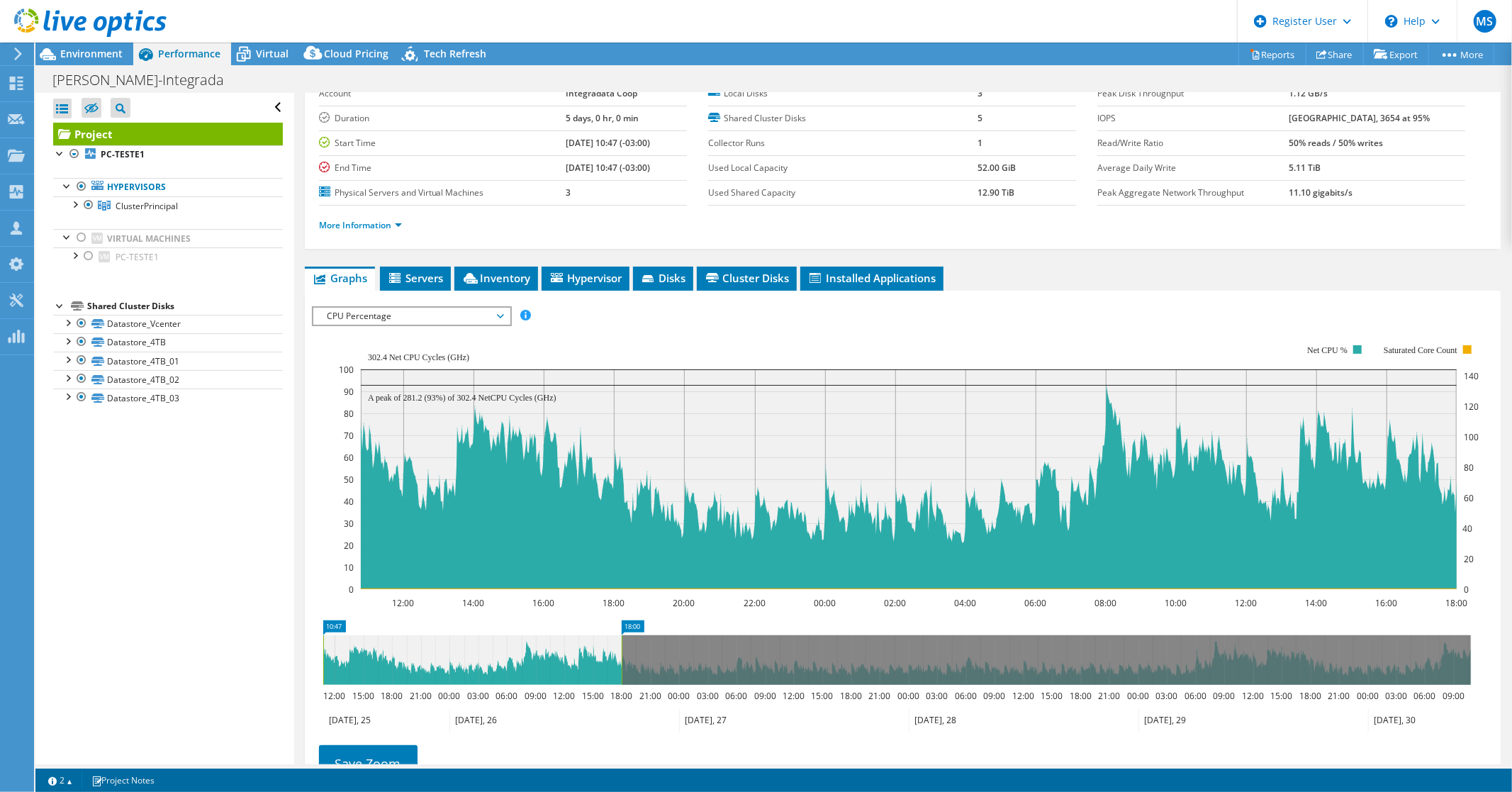
click at [321, 654] on rect at bounding box center [324, 660] width 6 height 50
click at [264, 386] on link "Datastore_4TB_02" at bounding box center [168, 379] width 230 height 19
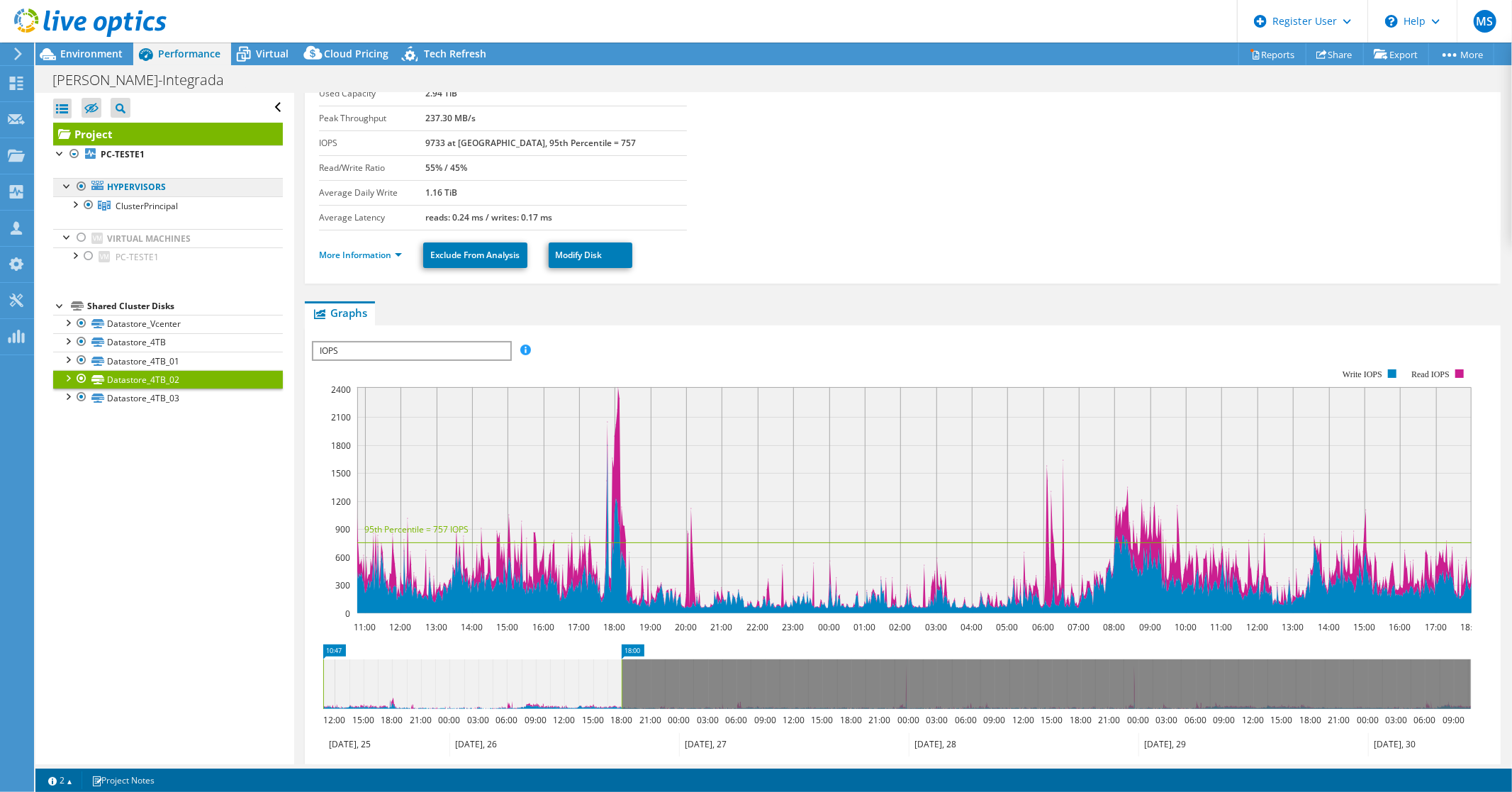
click at [127, 183] on link "Hypervisors" at bounding box center [168, 187] width 230 height 19
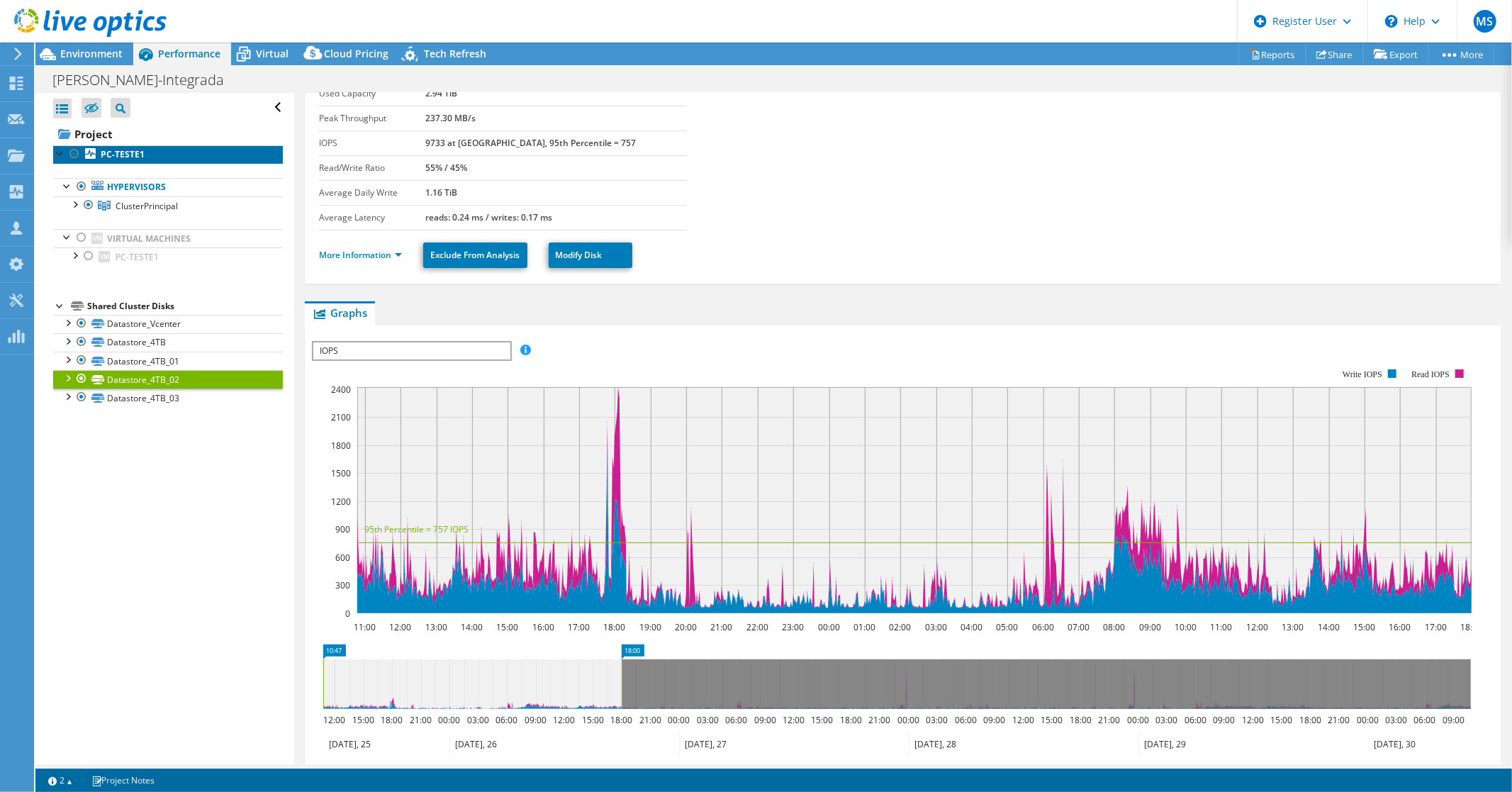
click at [125, 153] on b "PC-TESTE1" at bounding box center [122, 154] width 44 height 12
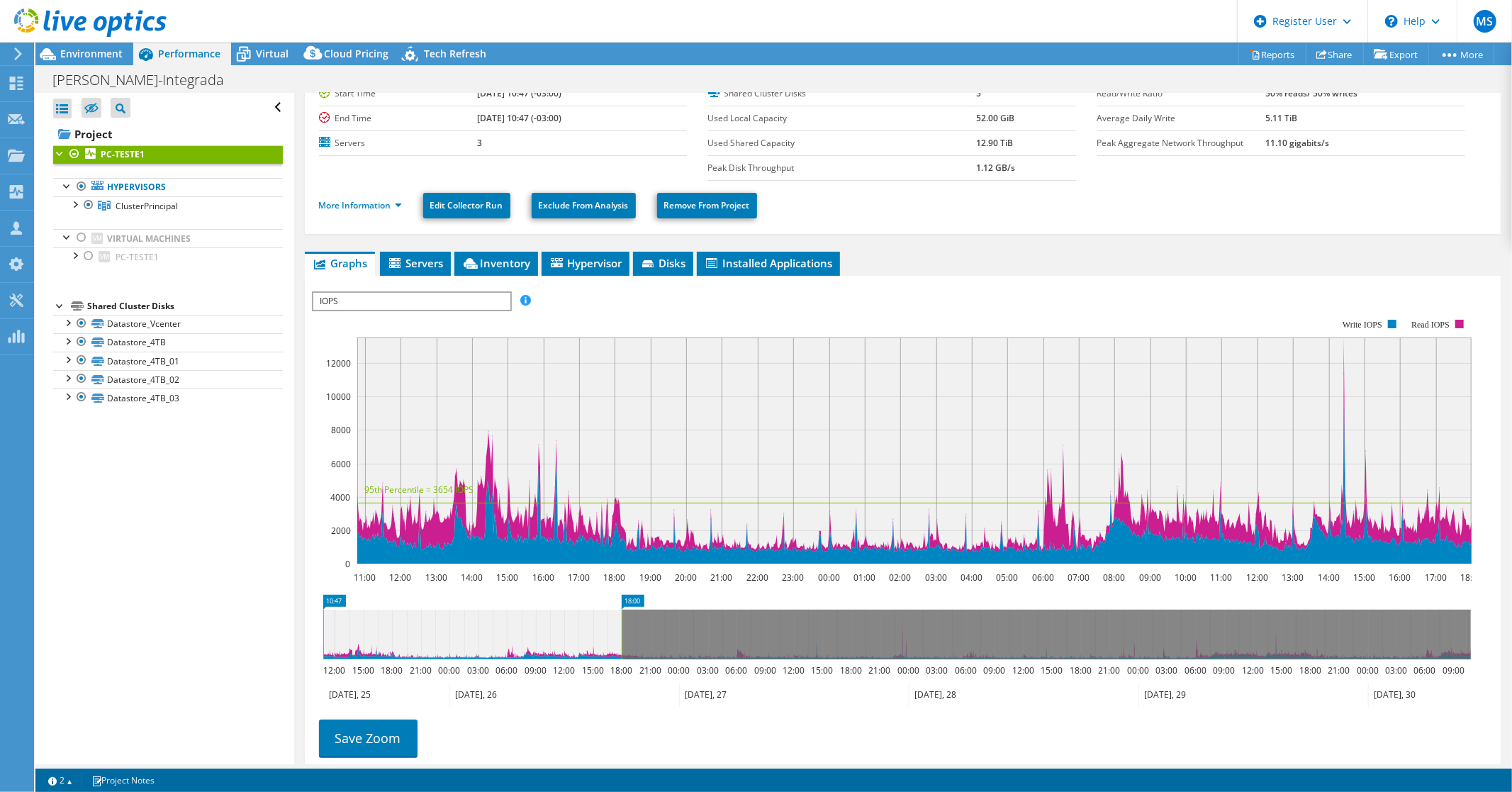
click at [375, 299] on span "IOPS" at bounding box center [411, 301] width 196 height 17
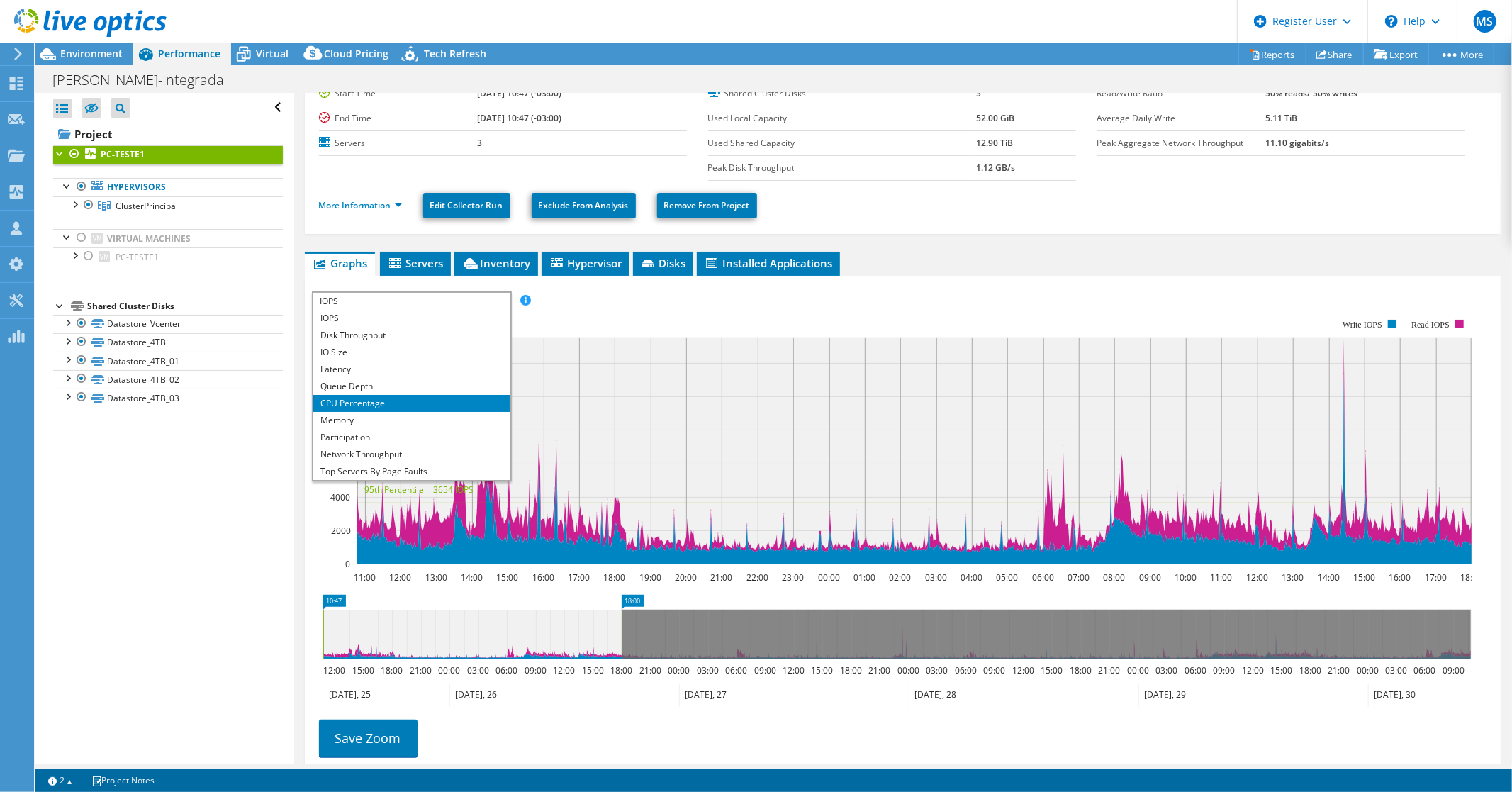
click at [349, 397] on li "CPU Percentage" at bounding box center [411, 403] width 196 height 17
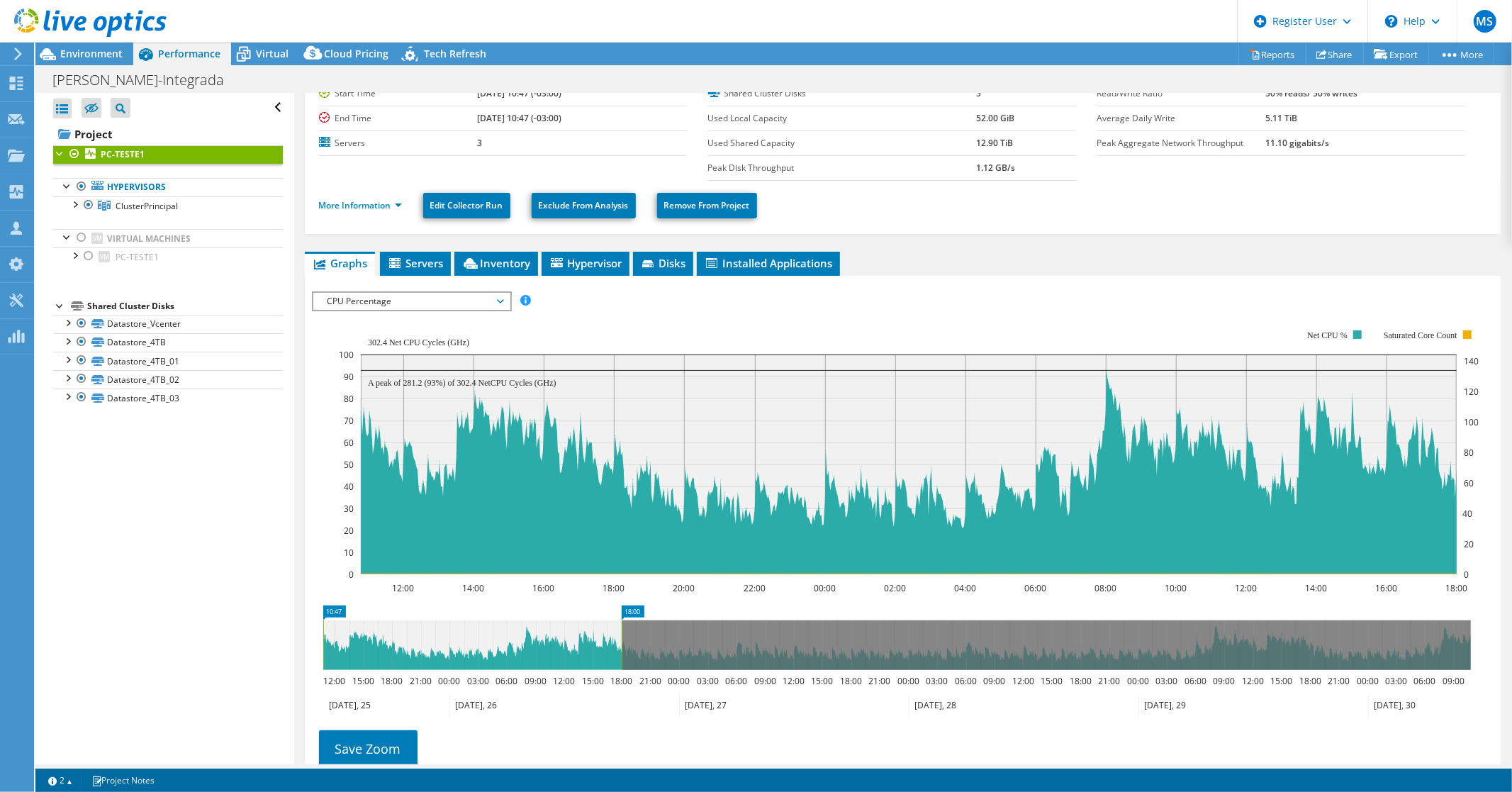
drag, startPoint x: 320, startPoint y: 330, endPoint x: 352, endPoint y: 633, distance: 304.7
click at [352, 636] on section "Workload Concentration: 42% of IOPS falls on 20% of your capacity (2.59 TiB) 12…" at bounding box center [903, 545] width 1182 height 469
click at [499, 299] on span "CPU Percentage" at bounding box center [412, 301] width 182 height 17
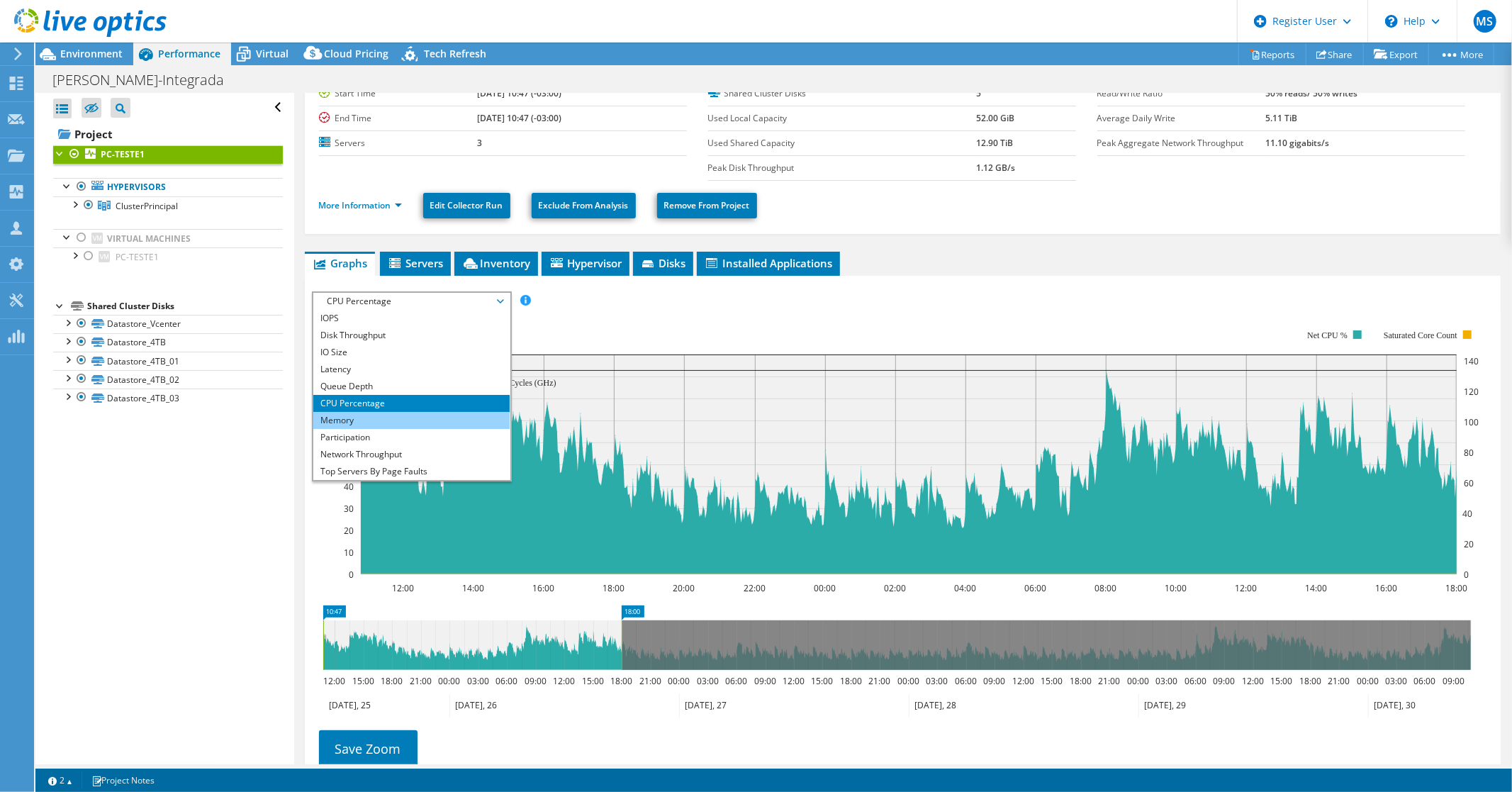
click at [326, 417] on li "Memory" at bounding box center [411, 420] width 196 height 17
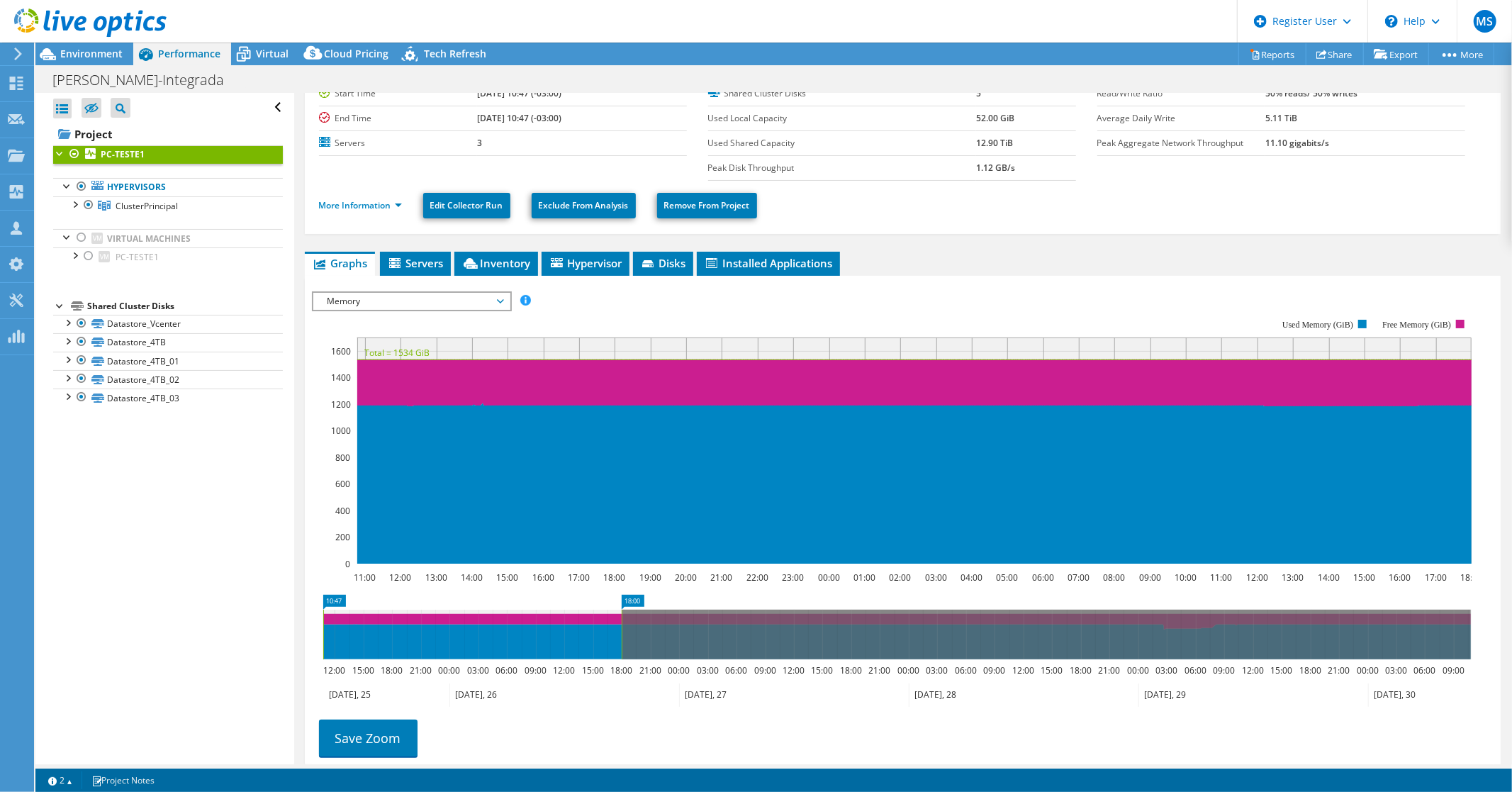
click at [501, 296] on span "Memory" at bounding box center [412, 301] width 182 height 17
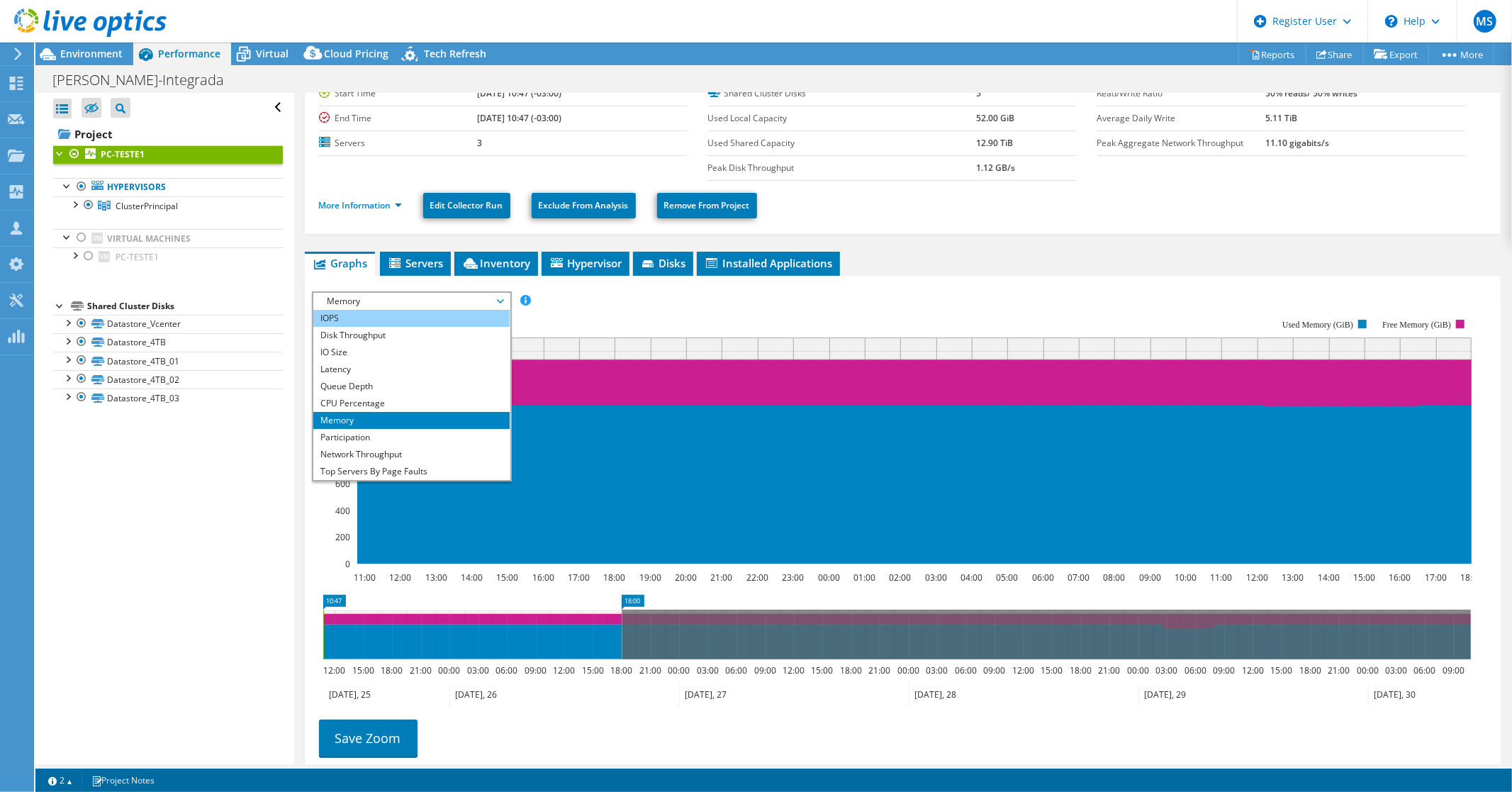
click at [350, 312] on li "IOPS" at bounding box center [411, 318] width 196 height 17
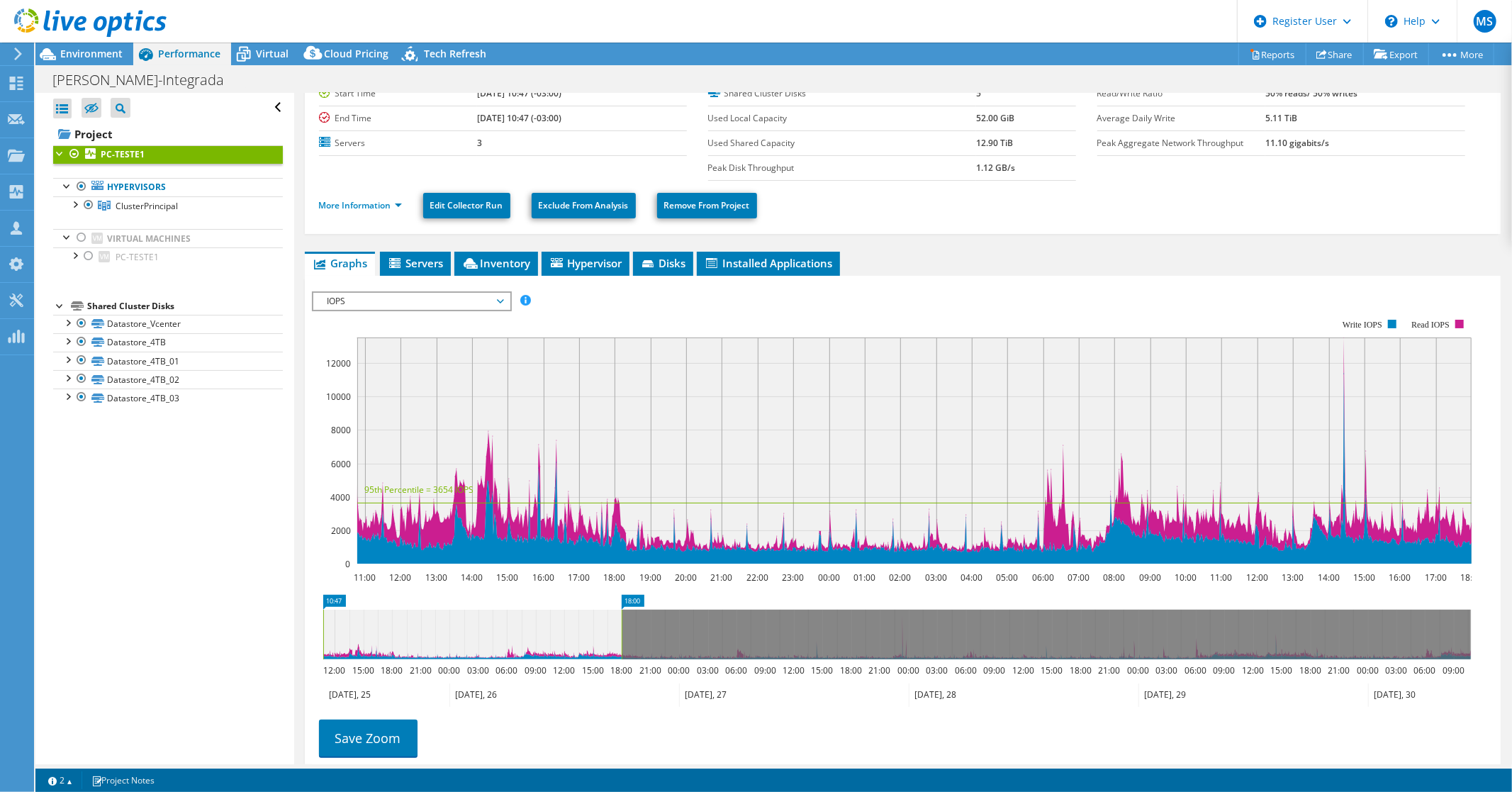
click at [504, 295] on span "IOPS" at bounding box center [411, 301] width 196 height 17
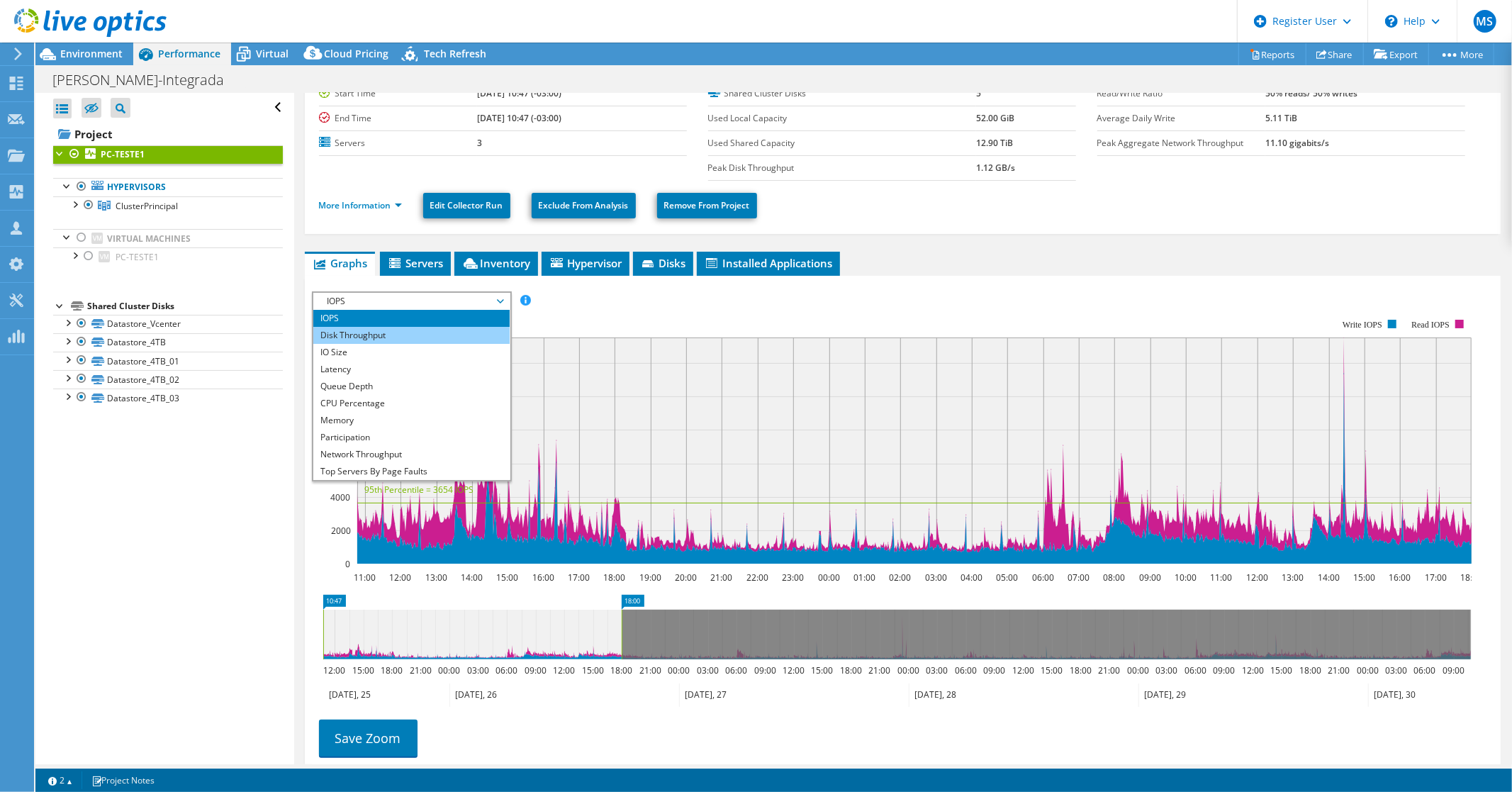
click at [360, 330] on li "Disk Throughput" at bounding box center [411, 335] width 196 height 17
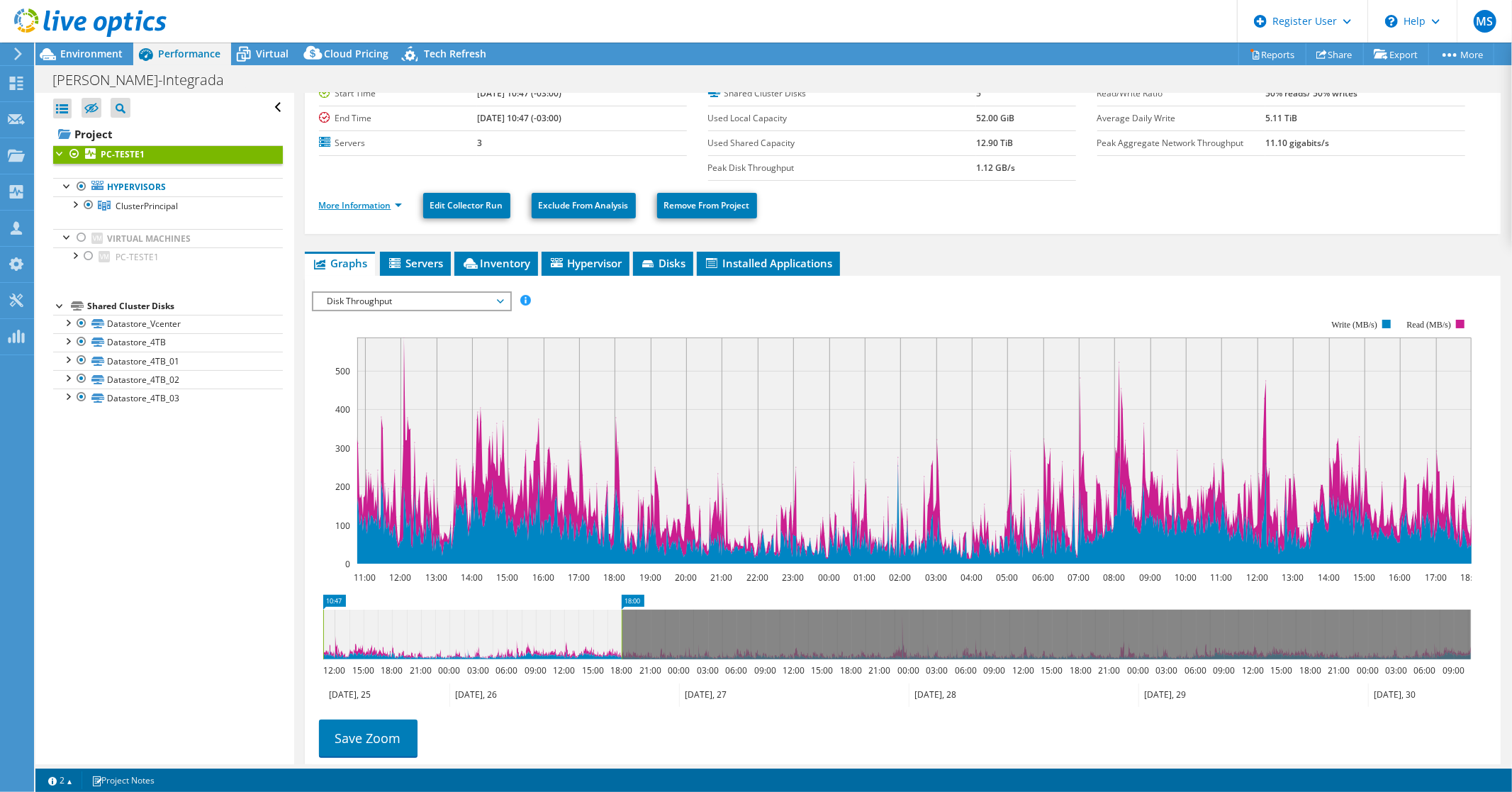
click at [393, 202] on link "More Information" at bounding box center [361, 205] width 83 height 12
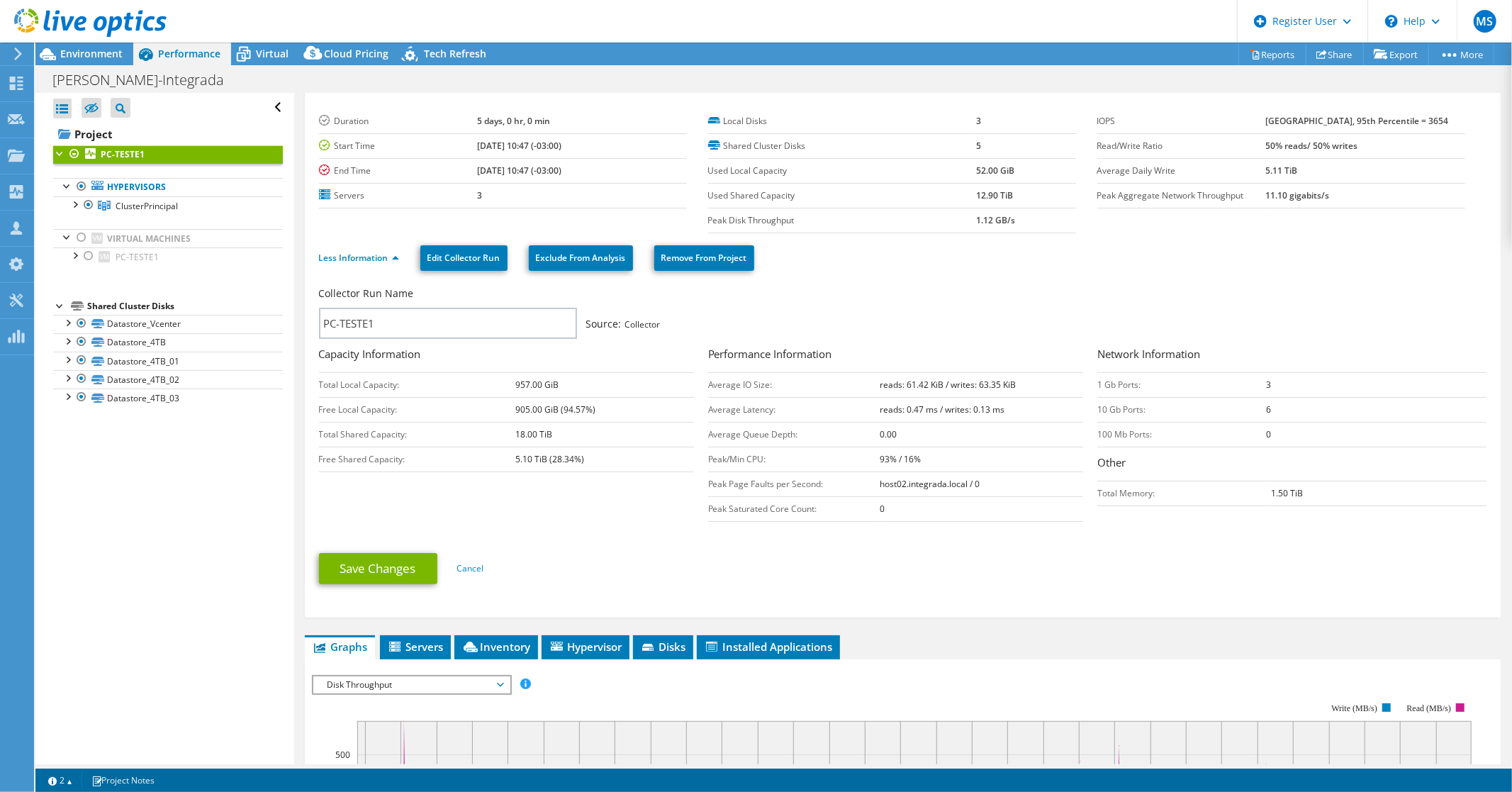
scroll to position [0, 0]
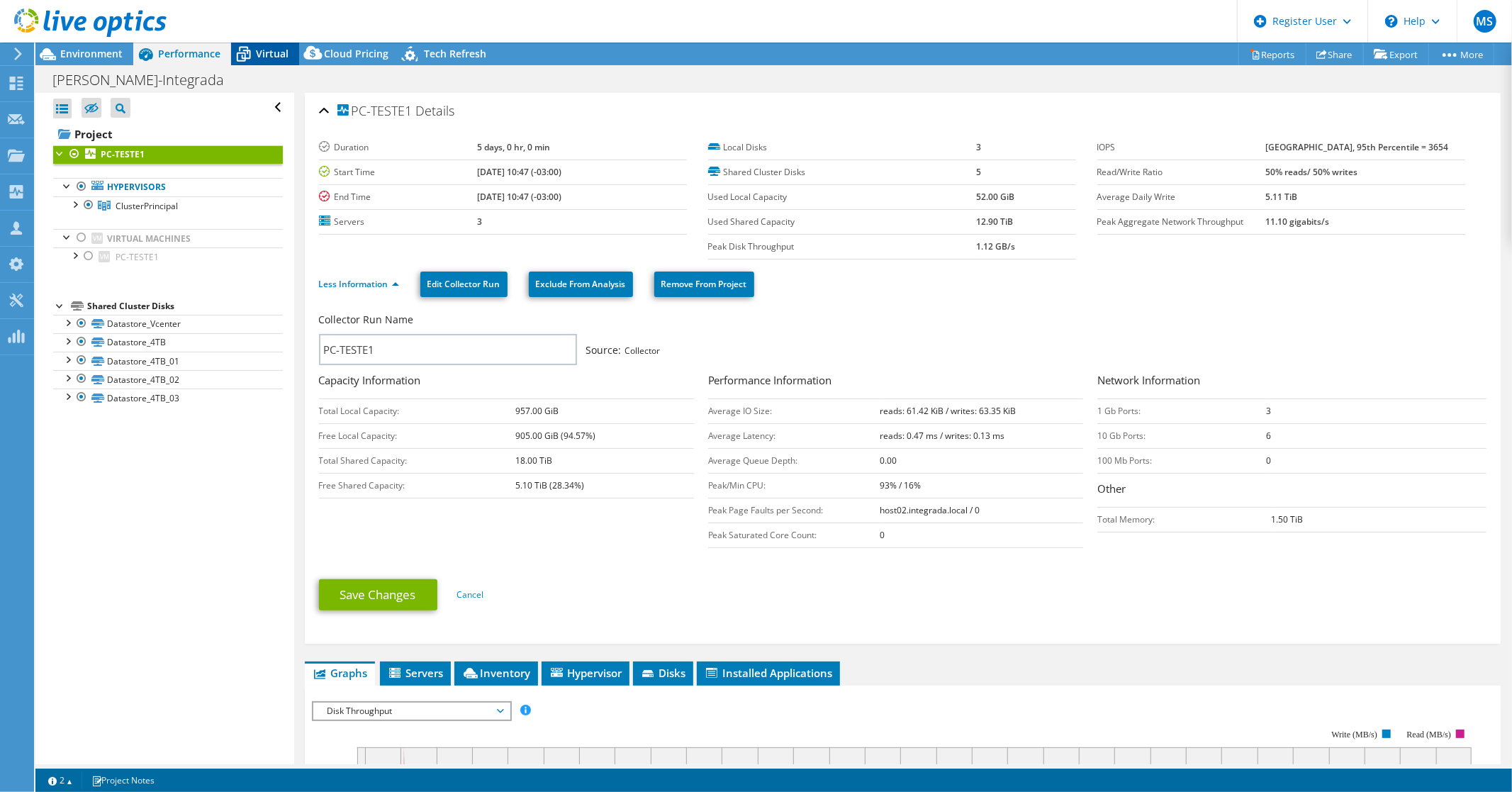
click at [270, 57] on span "Virtual" at bounding box center [272, 53] width 33 height 13
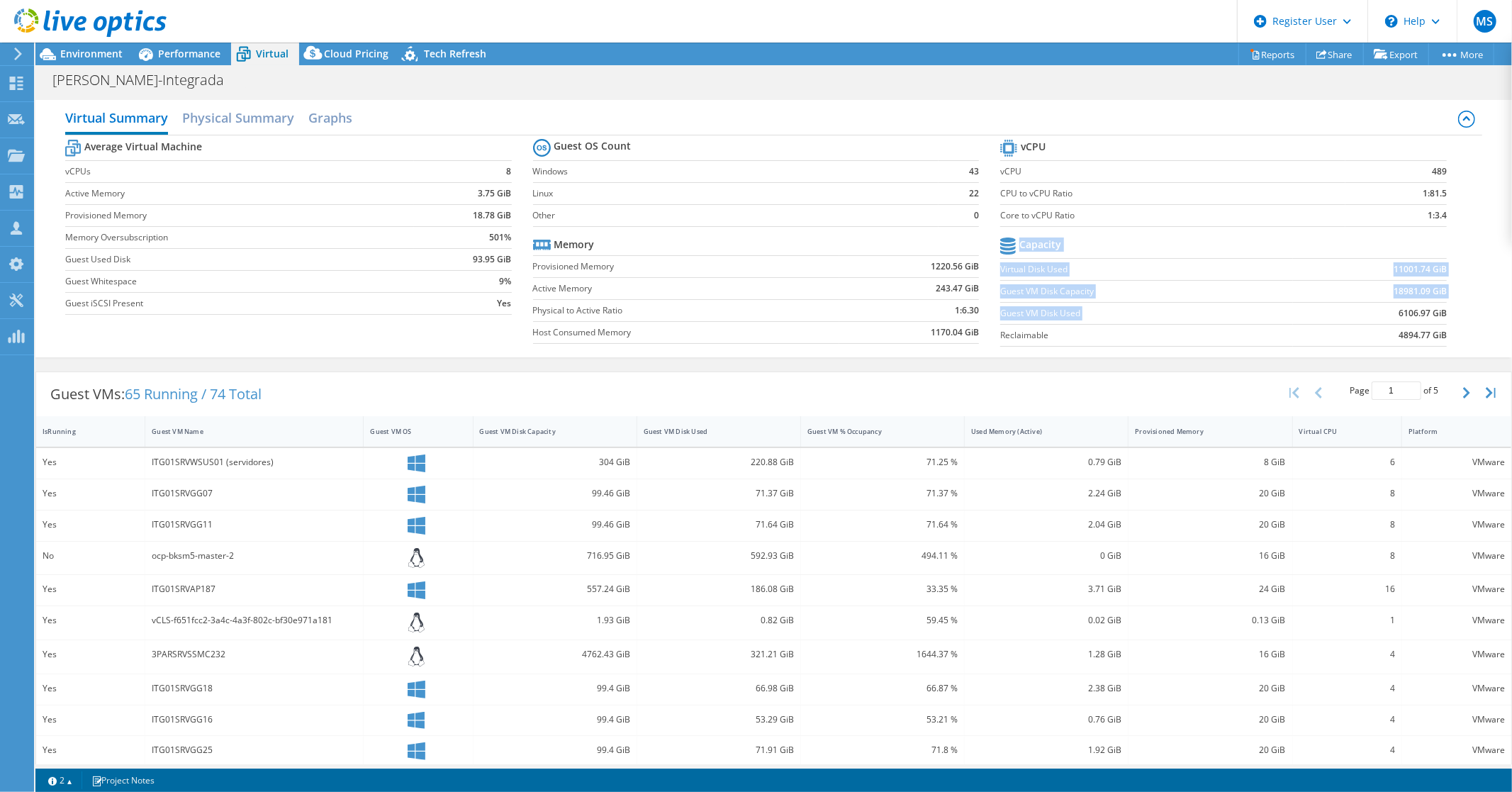
drag, startPoint x: 1388, startPoint y: 313, endPoint x: 1437, endPoint y: 312, distance: 49.0
click at [1437, 312] on section "vCPU vCPU 489 CPU to vCPU Ratio 1:81.5 Core to vCPU Ratio 1:3.4 Capacity Virtua…" at bounding box center [1234, 245] width 468 height 218
click at [1434, 315] on b "6106.97 GiB" at bounding box center [1422, 313] width 48 height 14
